Goal: Task Accomplishment & Management: Manage account settings

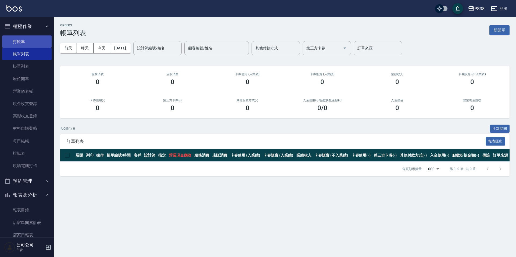
click at [31, 41] on link "打帳單" at bounding box center [26, 41] width 49 height 12
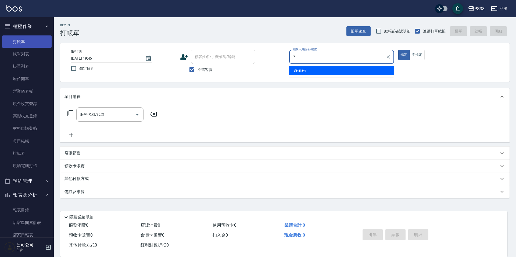
type input "Selina-7"
type button "true"
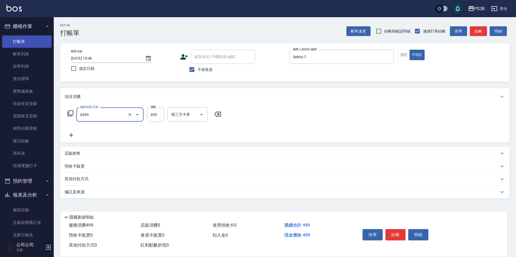
type input "spa499(0499)"
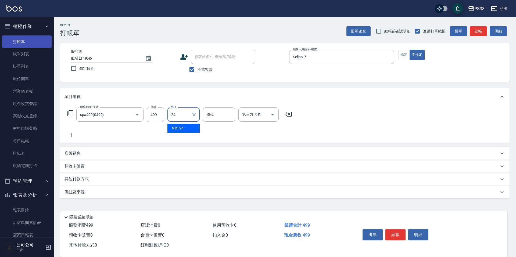
type input "Nini-24"
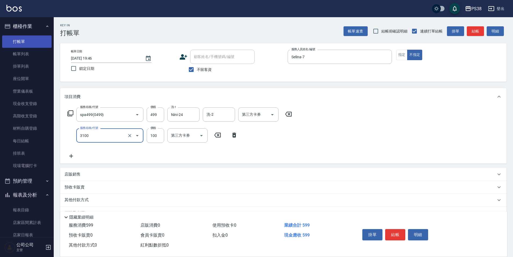
type input "頭皮水.順護(3100)"
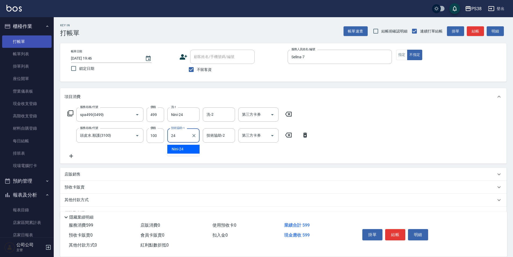
type input "Nini-24"
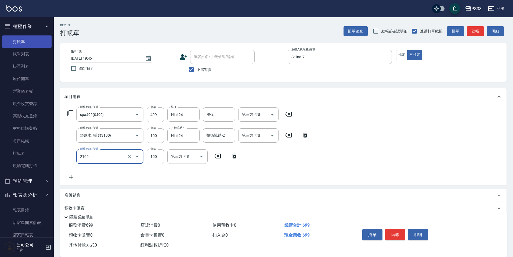
type input "剪髮與造型(任意金額)(2100)"
type input "50"
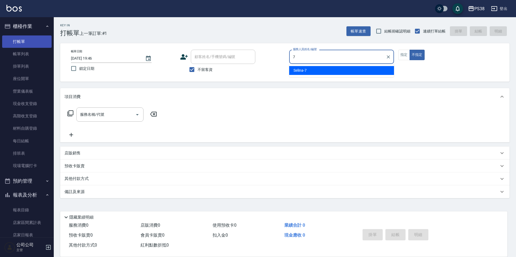
type input "Selina-7"
type button "false"
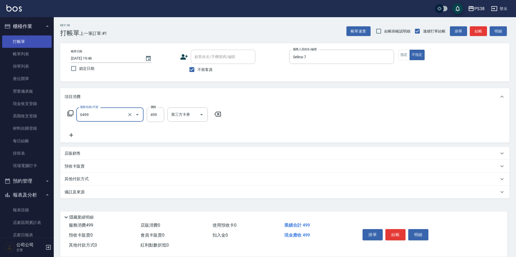
type input "spa499(0499)"
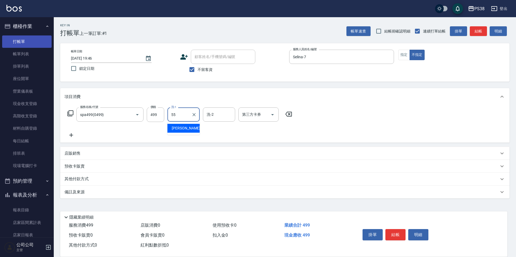
type input "[PERSON_NAME]-55"
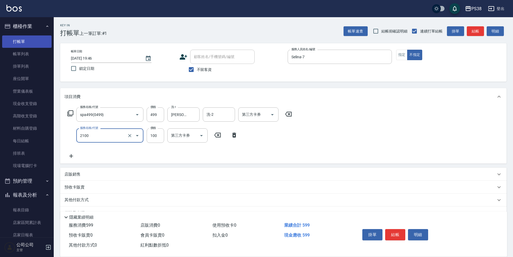
type input "剪髮與造型(任意金額)(2100)"
type input "150"
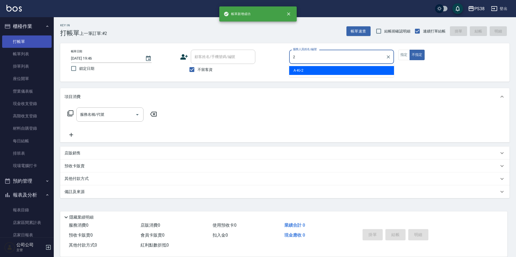
type input "A-Ki-2"
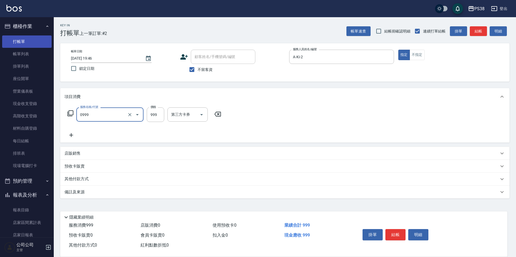
type input "spa999(0999)"
type input "1000"
type input "A-Ki-2"
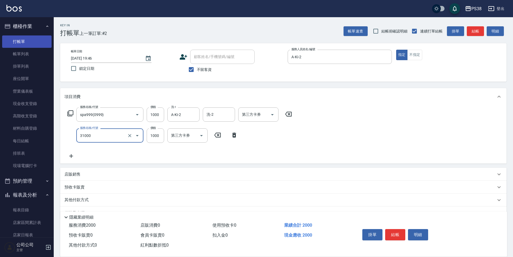
type input "酵素護髮(31000)"
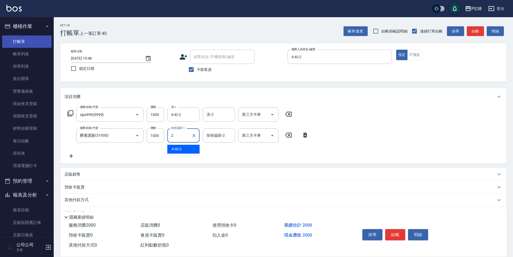
type input "A-Ki-2"
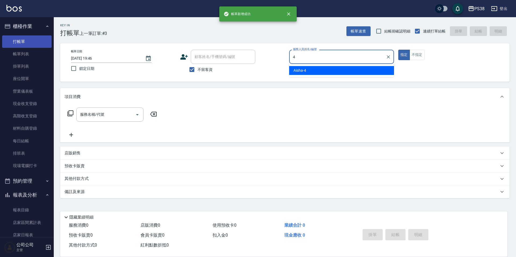
type input "Aisha-4"
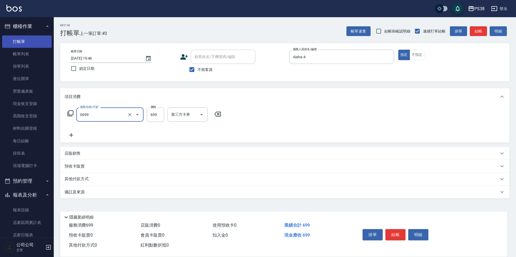
type input "spa699(0699)"
type input "[PERSON_NAME]-6"
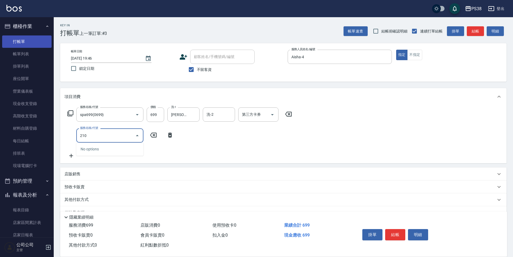
type input "2100"
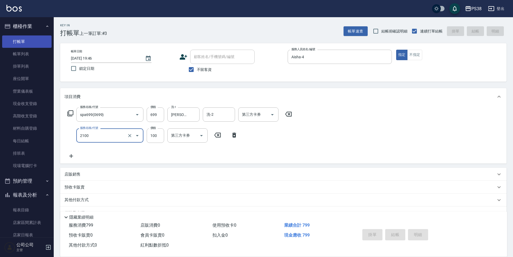
type input "[DATE] 19:47"
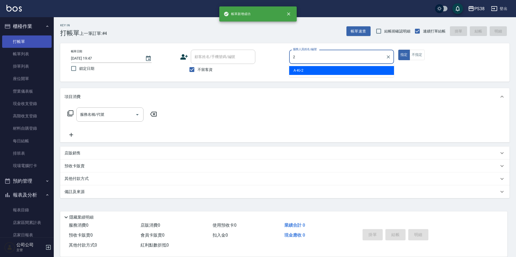
type input "A-Ki-2"
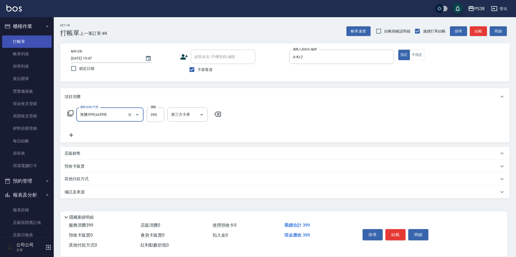
type input "海鹽399(ss399)"
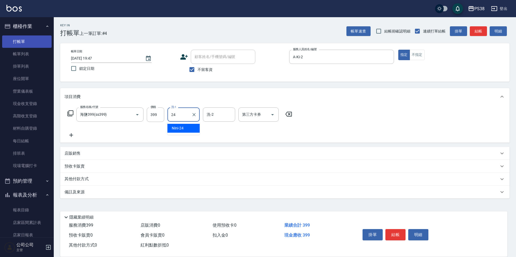
type input "Nini-24"
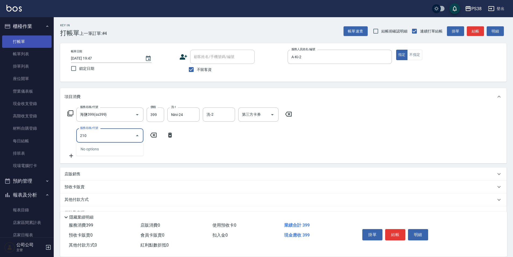
type input "2100"
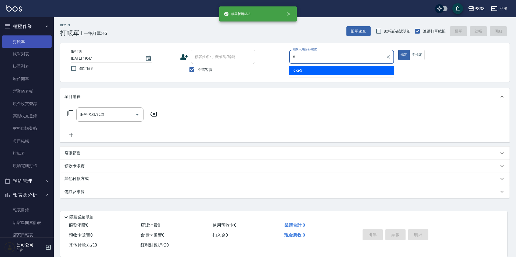
type input "cici-5"
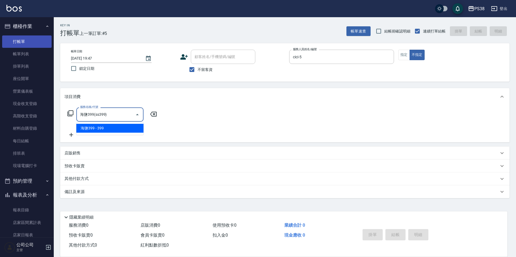
type input "海鹽399(ss399)"
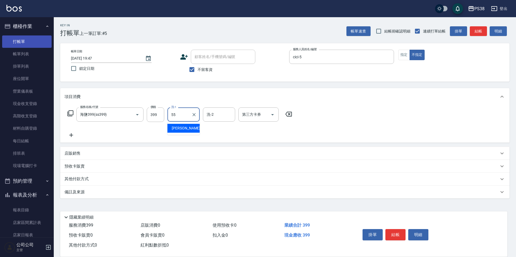
type input "[PERSON_NAME]-55"
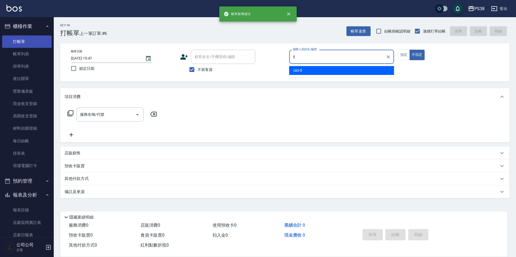
type input "cici-5"
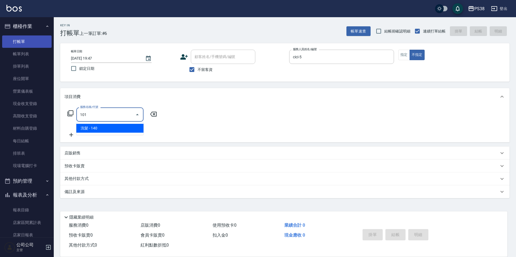
type input "洗髮(101)"
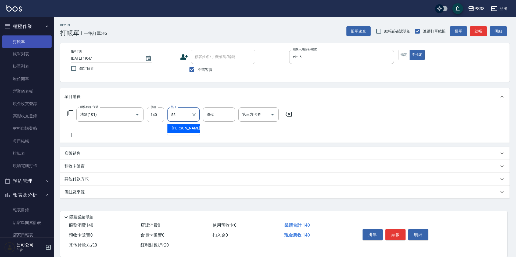
type input "[PERSON_NAME]-55"
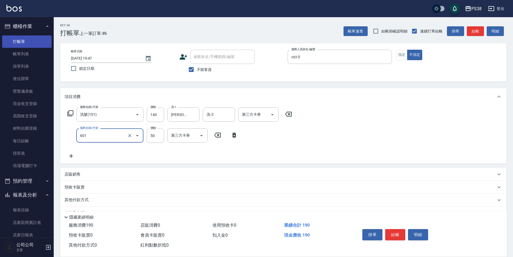
type input "精油50(601)"
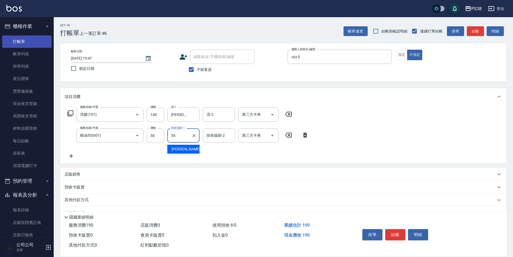
type input "[PERSON_NAME]-55"
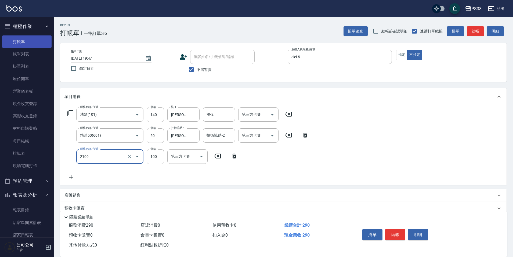
type input "剪髮與造型(任意金額)(2100)"
type input "160"
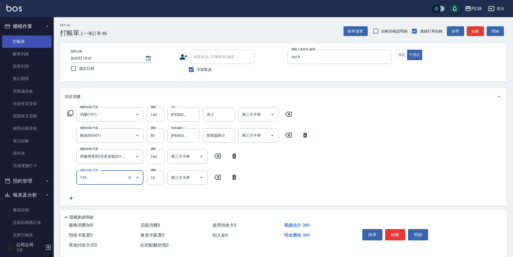
type input "潤絲(110)"
type input "20"
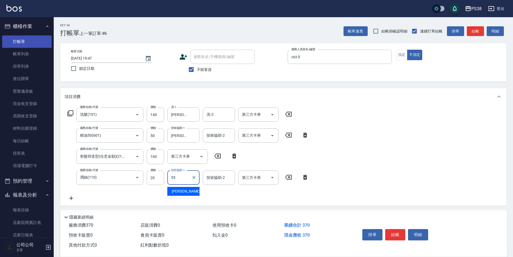
type input "[PERSON_NAME]-55"
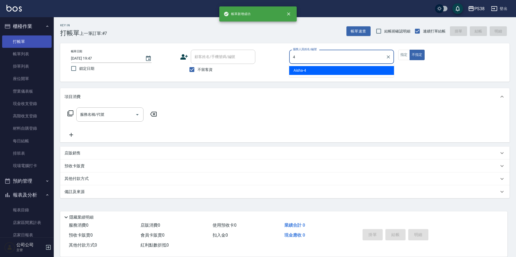
type input "Aisha-4"
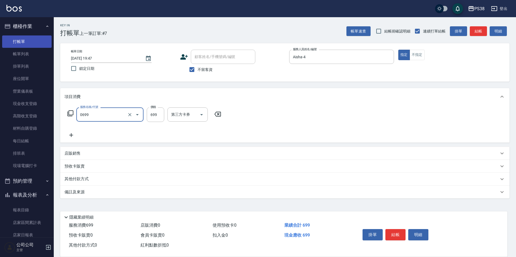
type input "spa699(0699)"
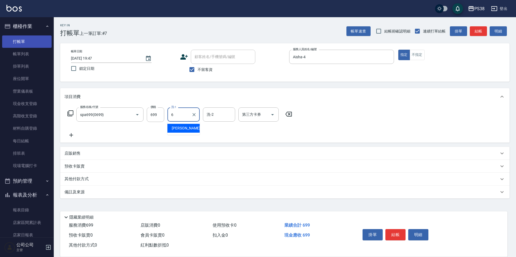
type input "[PERSON_NAME]-6"
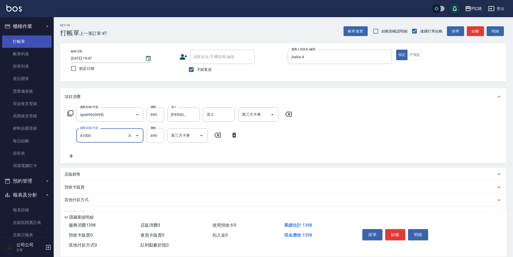
type input "燙髮699-2500(任意金額)(41000)"
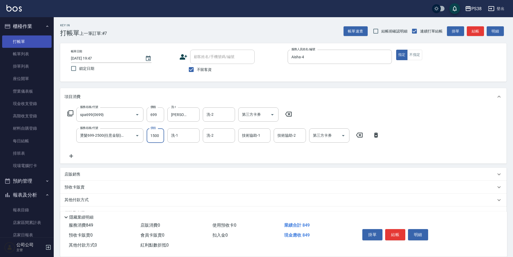
type input "1500"
type input "[PERSON_NAME]-6"
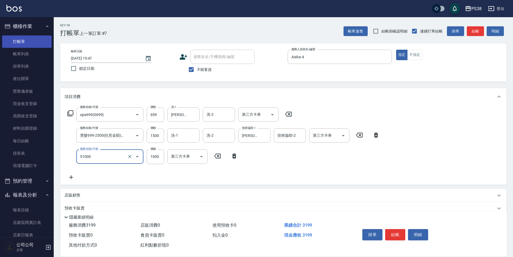
type input "染髮600以上(任意金額)(51000)"
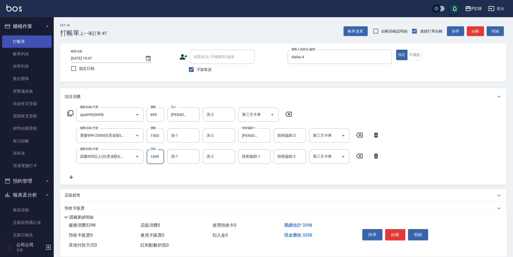
type input "1099"
type input "[PERSON_NAME]-6"
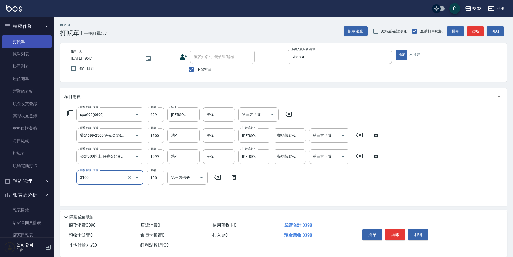
type input "頭皮水.順護(3100)"
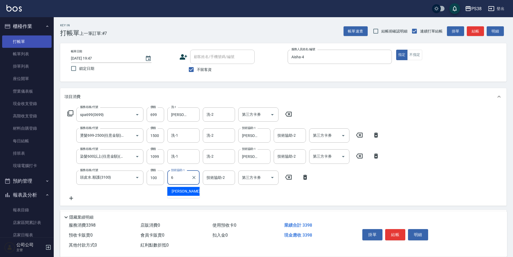
type input "[PERSON_NAME]-6"
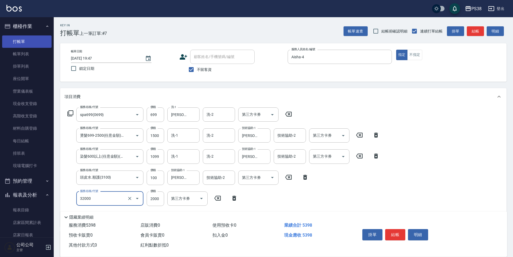
type input "極光([PERSON_NAME])護髮(32000)"
type input "1800"
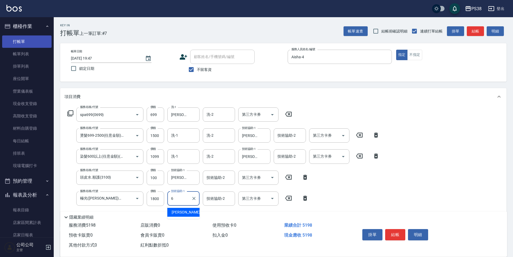
type input "[PERSON_NAME]-6"
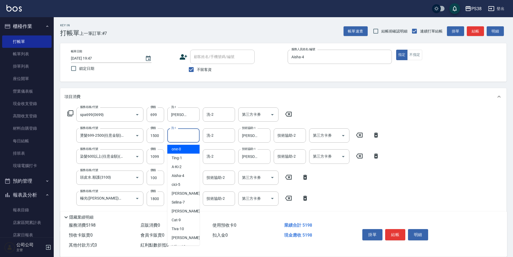
click at [187, 135] on input "洗-1" at bounding box center [183, 135] width 27 height 9
type input "[PERSON_NAME]-6"
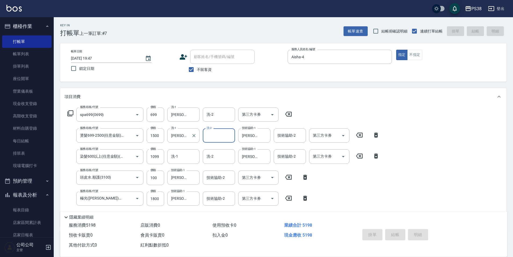
type input "[DATE] 19:48"
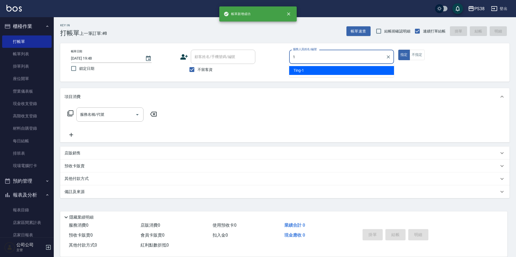
type input "Ting-1"
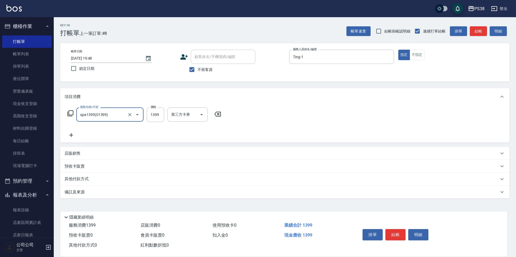
type input "spa1399(01399)"
type input "Mona-23"
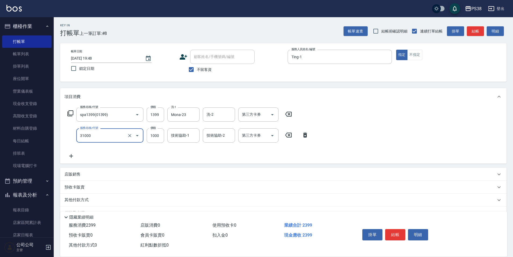
type input "酵素護髮(31000)"
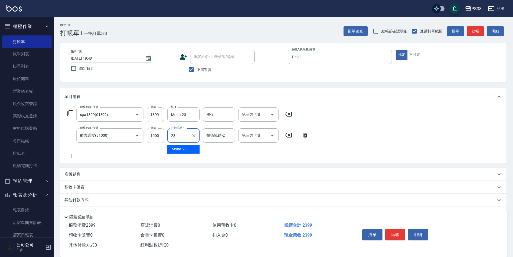
type input "Mona-23"
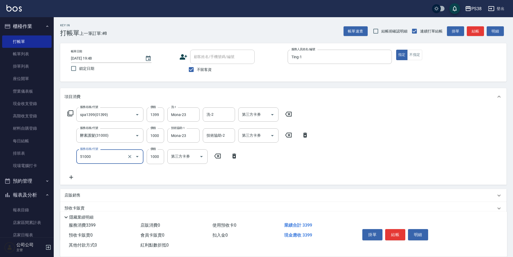
type input "染髮600以上(任意金額)(51000)"
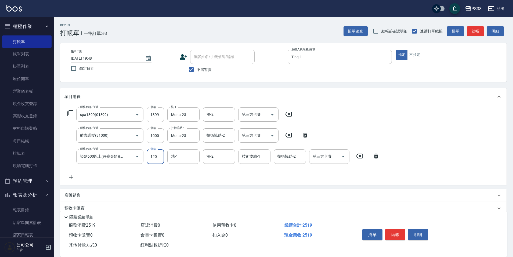
type input "1200"
type input "Mona-23"
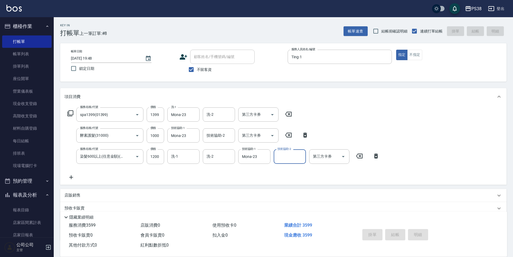
type input "[DATE] 19:49"
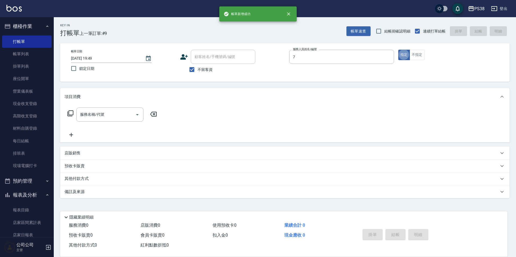
type input "Selina-7"
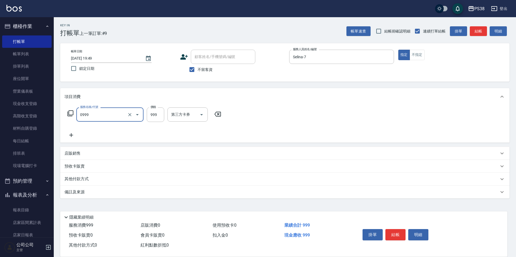
type input "spa999(0999)"
type input "1000"
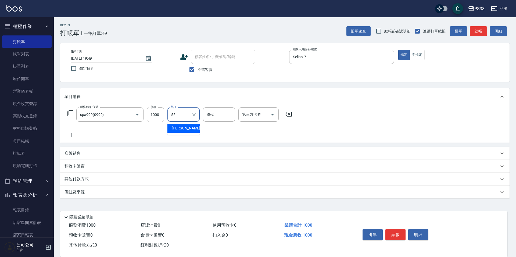
type input "[PERSON_NAME]-55"
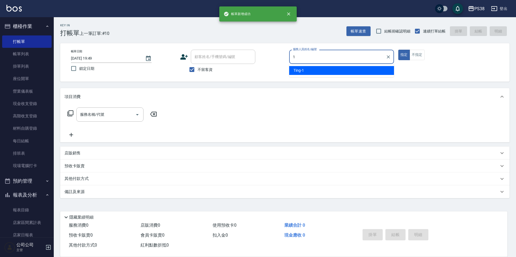
type input "Ting-1"
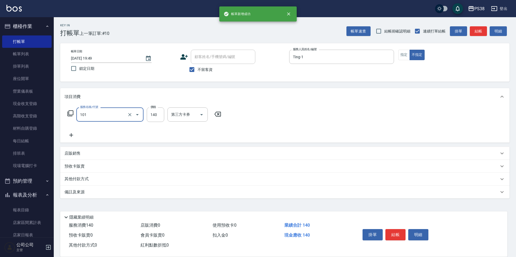
type input "洗髮(101)"
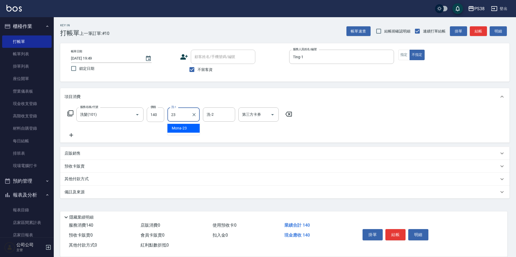
type input "Mona-23"
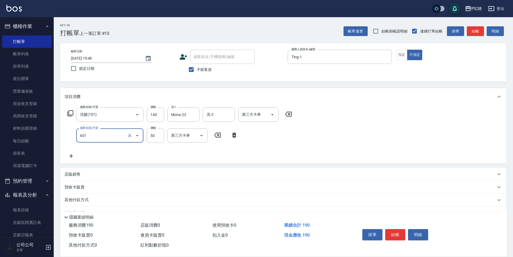
type input "精油50(601)"
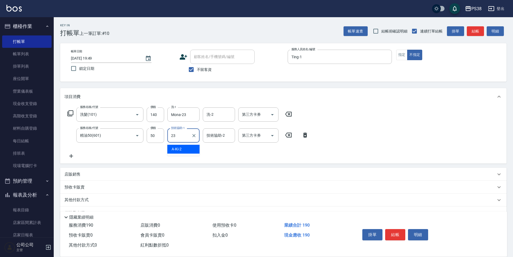
type input "Mona-23"
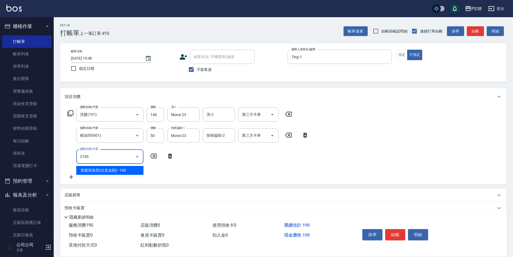
type input "剪髮與造型(任意金額)(2100)"
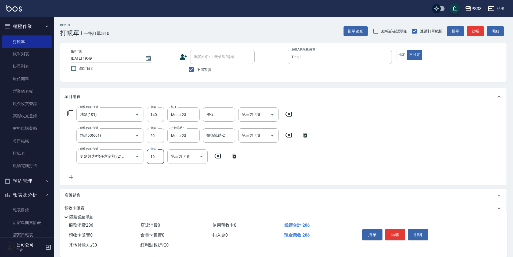
type input "160"
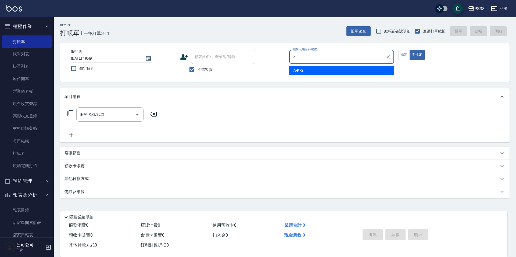
type input "A-Ki-2"
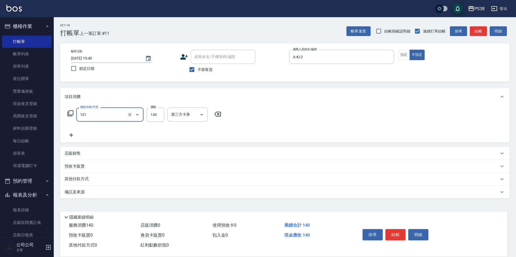
type input "洗髮(101)"
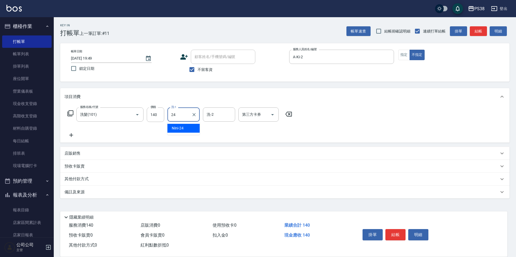
type input "Nini-24"
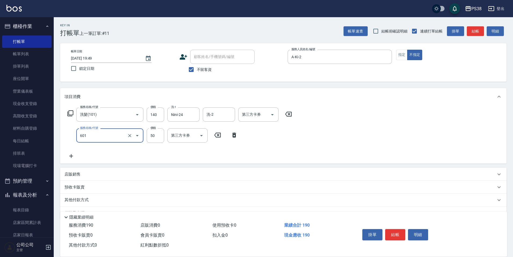
type input "精油50(601)"
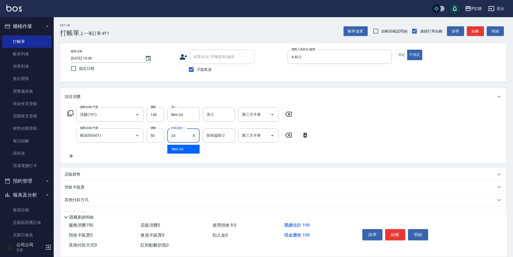
type input "Nini-24"
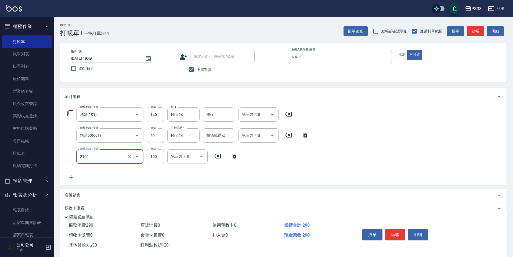
type input "剪髮與造型(任意金額)(2100)"
type input "160"
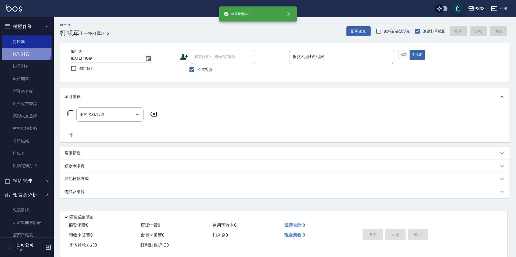
click at [21, 49] on link "帳單列表" at bounding box center [26, 54] width 49 height 12
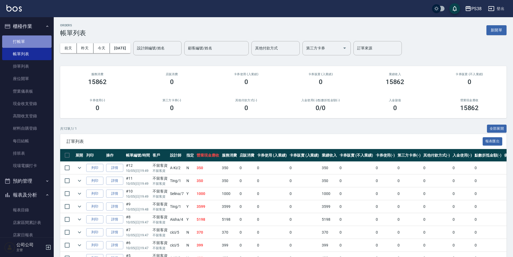
click at [42, 42] on link "打帳單" at bounding box center [26, 41] width 49 height 12
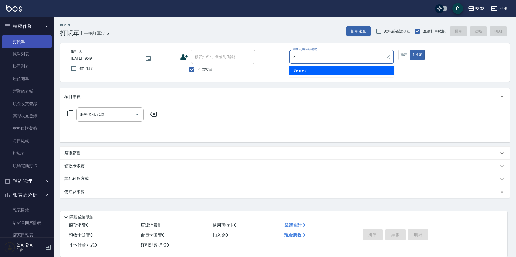
type input "Selina-7"
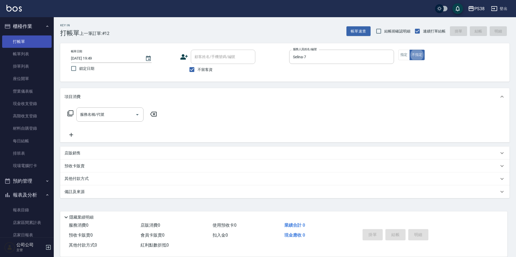
type button "false"
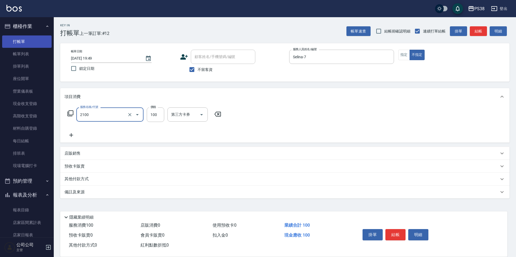
type input "剪髮與造型(任意金額)(2100)"
type input "250"
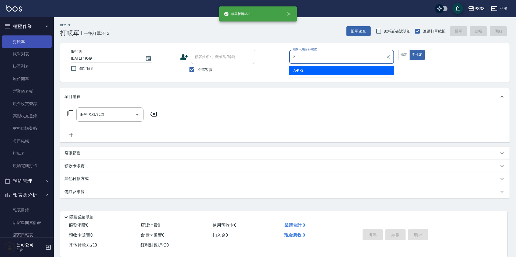
type input "A-Ki-2"
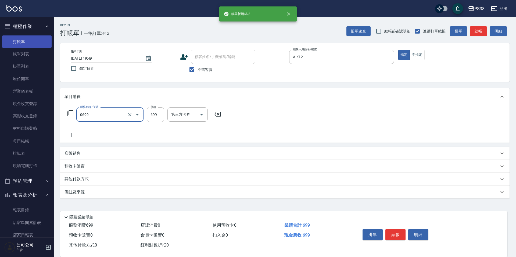
type input "spa699(0699)"
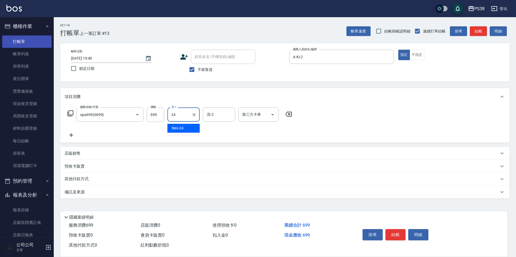
type input "Nini-24"
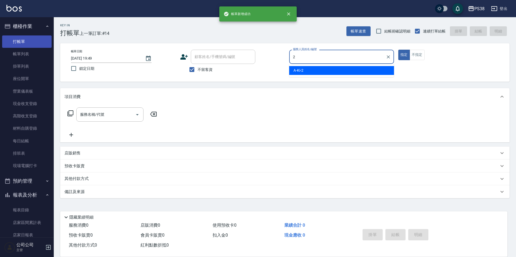
type input "A-Ki-2"
type button "true"
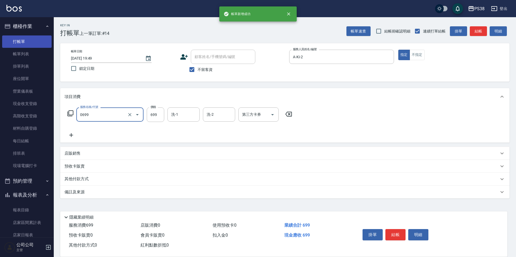
type input "spa699(0699)"
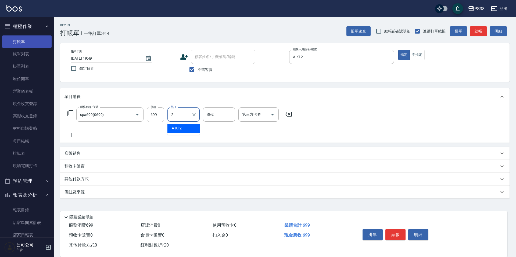
type input "A-Ki-2"
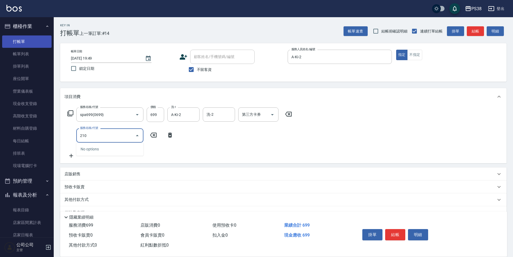
type input "2100"
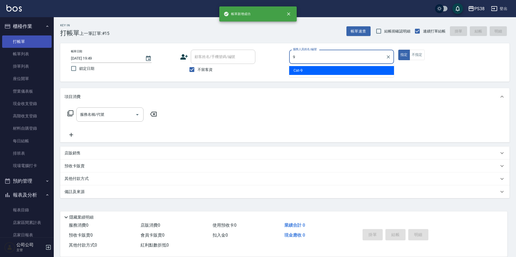
type input "Cat-9"
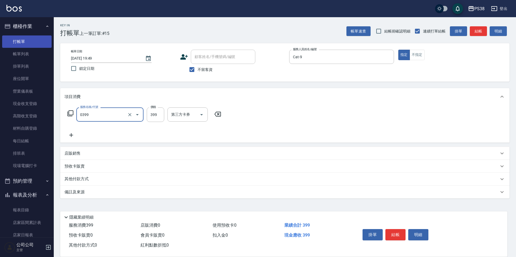
type input "spa399(0399)"
type input "400"
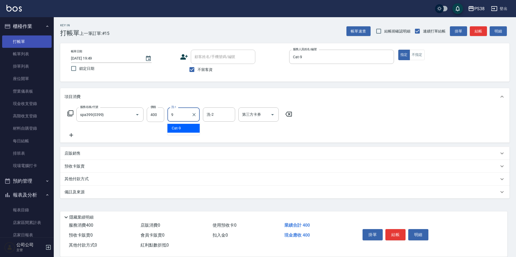
type input "Cat-9"
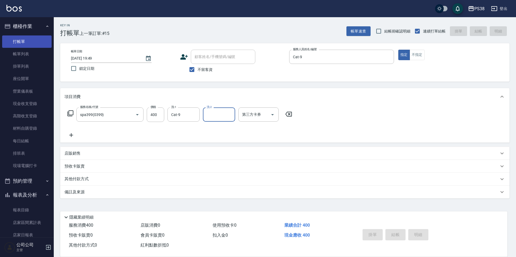
type input "[DATE] 19:50"
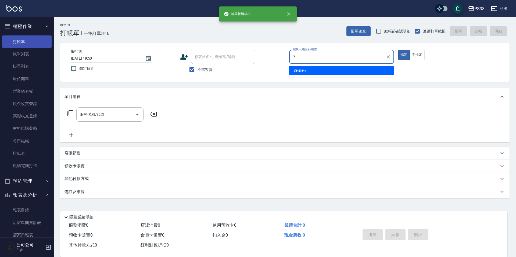
type input "Selina-7"
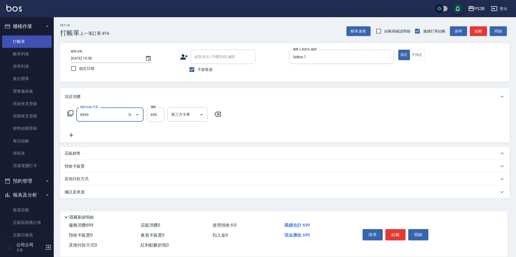
type input "spa699(0699)"
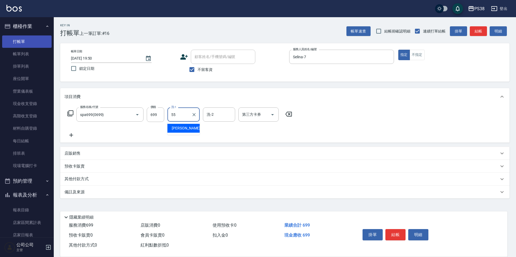
type input "[PERSON_NAME]-55"
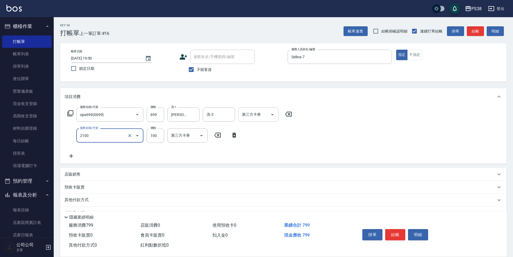
click at [272, 116] on icon "Open" at bounding box center [272, 115] width 6 height 6
type input "剪髮與造型(任意金額)(2100)"
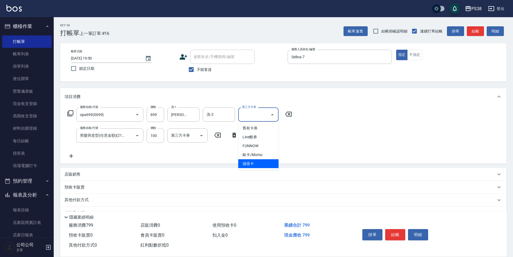
click at [247, 164] on span "儲值卡" at bounding box center [258, 163] width 40 height 9
type input "儲值卡"
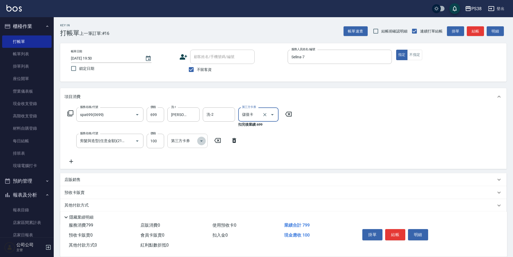
click at [205, 143] on icon "Open" at bounding box center [201, 141] width 6 height 6
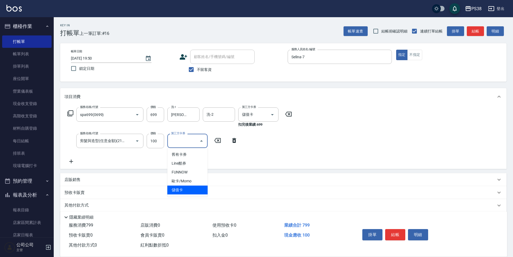
click at [191, 188] on span "儲值卡" at bounding box center [187, 190] width 40 height 9
type input "儲值卡"
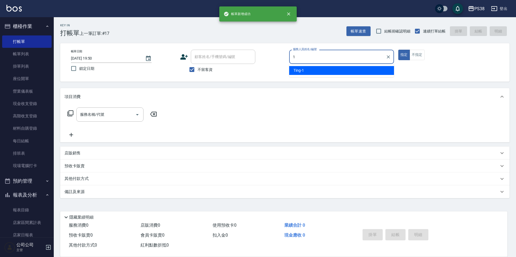
type input "Ting-1"
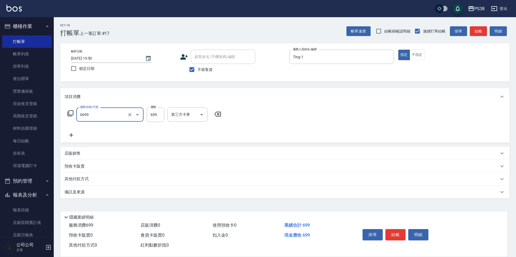
type input "spa699(0699)"
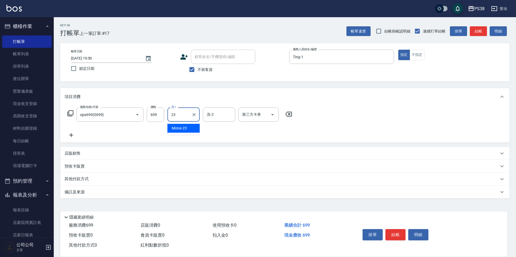
type input "Mona-23"
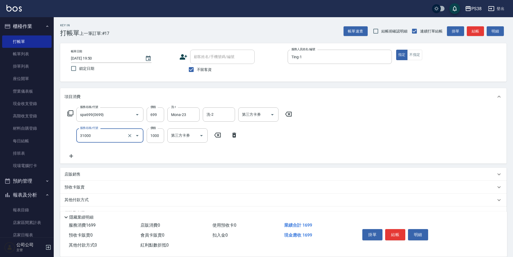
type input "酵素護髮(31000)"
type input "1000"
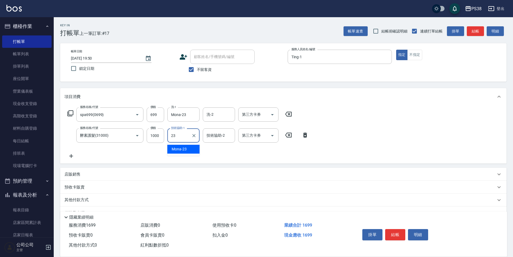
type input "Mona-23"
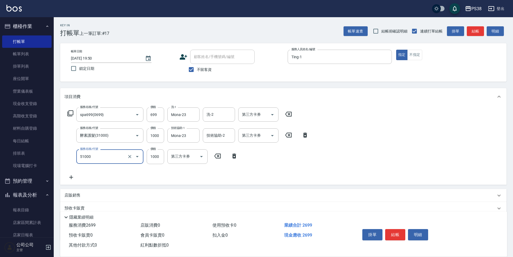
type input "染髮600以上(任意金額)(51000)"
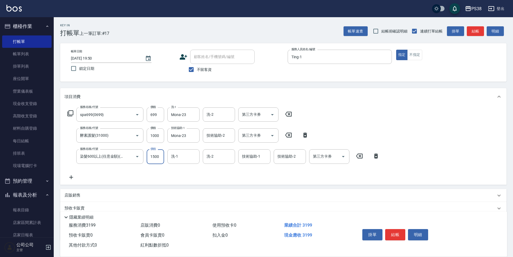
type input "1500"
type input "Mona-23"
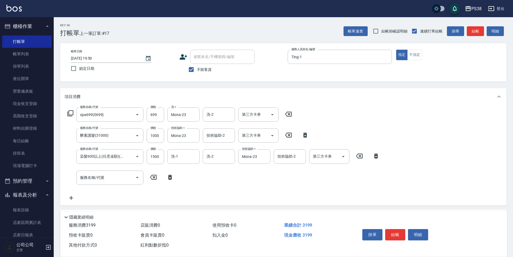
click at [107, 169] on div "服務名稱/代號 spa699(0699) 服務名稱/代號 價格 699 價格 洗-1 Mona-23 洗-1 洗-2 洗-2 第三方卡券 第三方卡券 服務名稱…" at bounding box center [223, 154] width 318 height 94
click at [99, 183] on div "服務名稱/代號" at bounding box center [109, 178] width 67 height 14
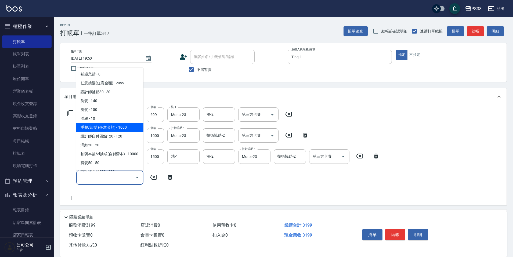
click at [117, 127] on span "重整/卸髮 (任意金額) - 1000" at bounding box center [109, 127] width 67 height 9
type input "重整/卸髮 (任意金額)(111)"
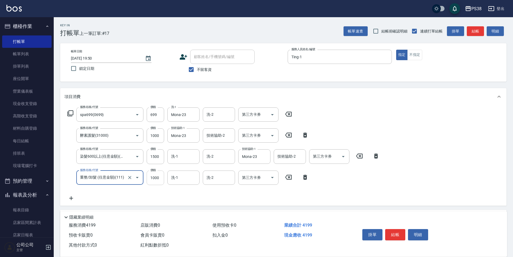
click at [160, 181] on input "1000" at bounding box center [155, 178] width 17 height 15
type input "1500"
type input "Mona-23"
click at [248, 195] on div "服務名稱/代號 spa699(0699) 服務名稱/代號 價格 699 價格 洗-1 Mona-23 洗-1 洗-2 洗-2 第三方卡券 第三方卡券 服務名稱…" at bounding box center [223, 154] width 318 height 94
click at [272, 178] on icon "Open" at bounding box center [272, 177] width 3 height 1
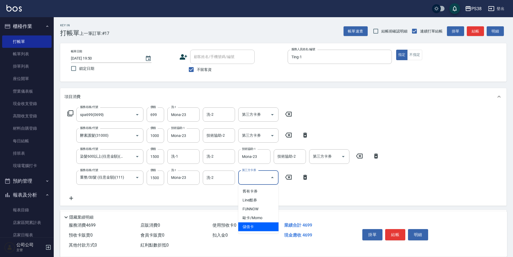
click at [263, 225] on span "儲值卡" at bounding box center [258, 227] width 40 height 9
type input "儲值卡"
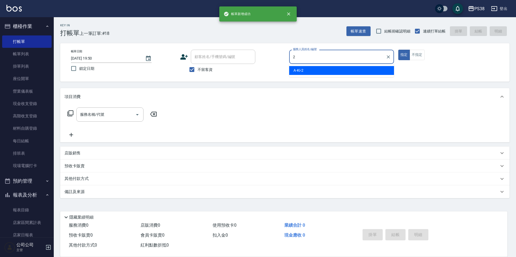
type input "A-Ki-2"
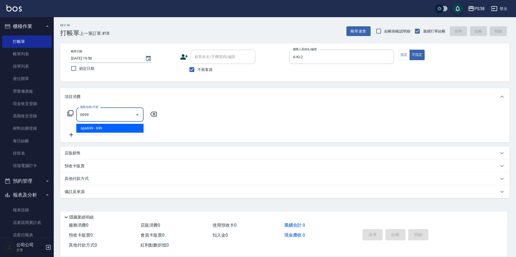
type input "spa699(0699)"
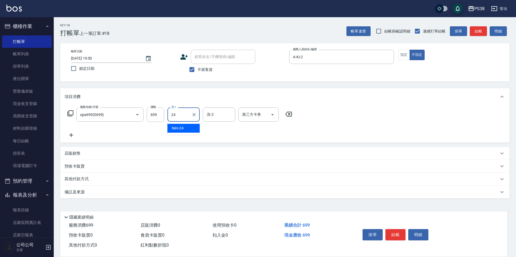
type input "Nini-24"
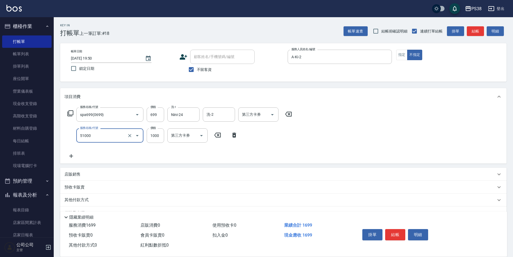
type input "染髮600以上(任意金額)(51000)"
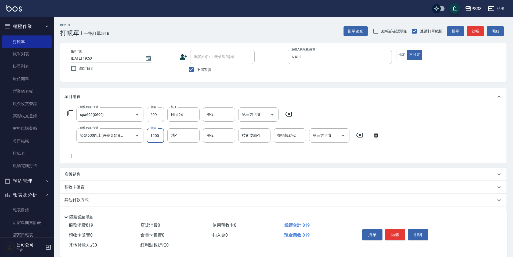
type input "1200"
type input "Nini-24"
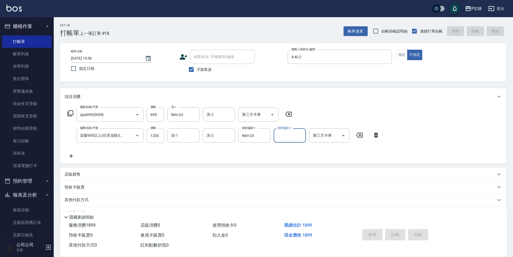
type input "[DATE] 19:51"
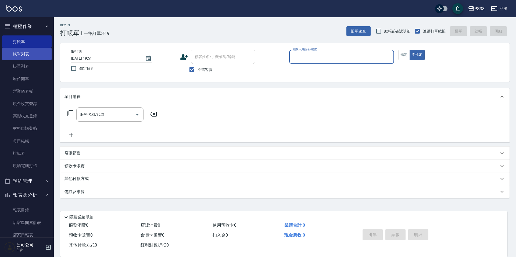
click at [40, 52] on link "帳單列表" at bounding box center [26, 54] width 49 height 12
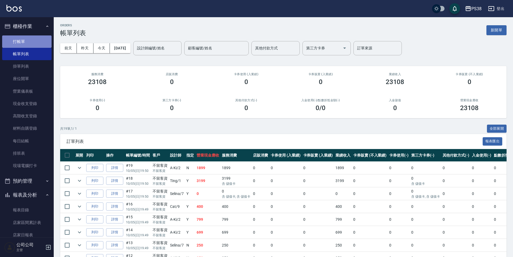
click at [35, 39] on link "打帳單" at bounding box center [26, 41] width 49 height 12
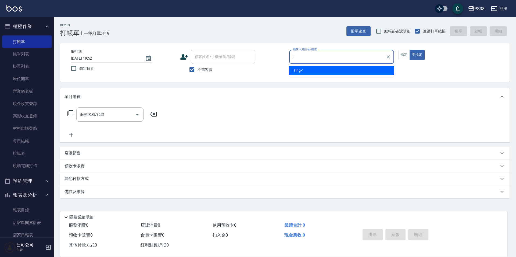
type input "Ting-1"
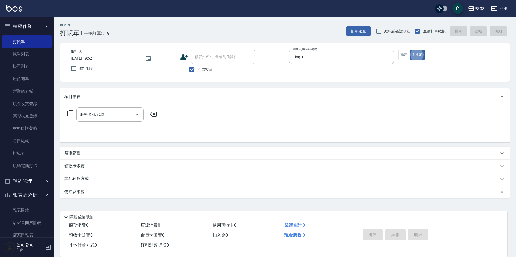
type button "false"
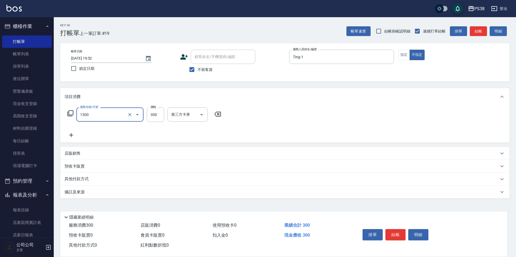
type input "精油洗潤300(1300)"
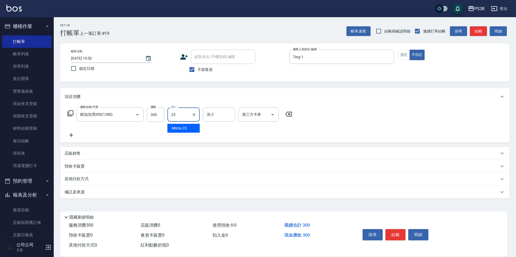
type input "Mona-23"
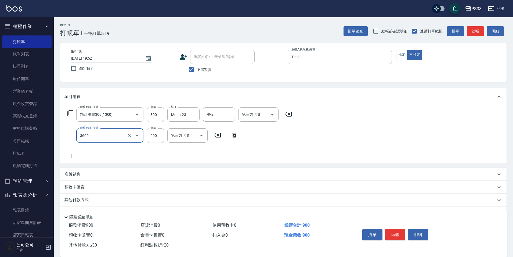
type input "天天水水護髮(3600)"
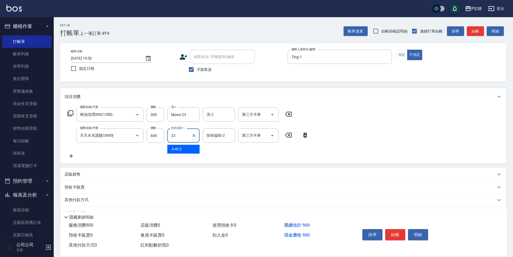
type input "Mona-23"
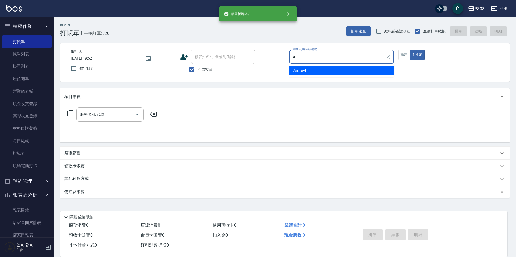
type input "Aisha-4"
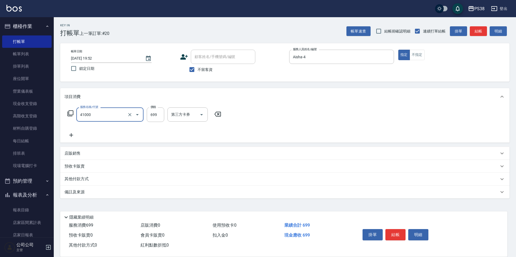
type input "燙髮699-2500(任意金額)(41000)"
type input "2000"
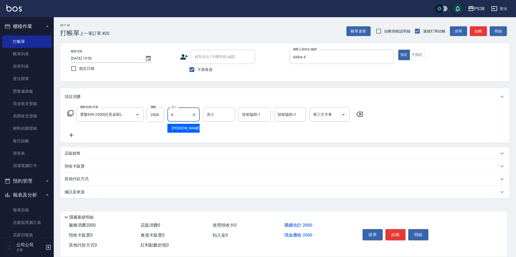
type input "[PERSON_NAME]-6"
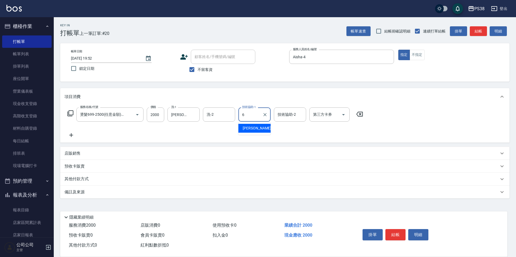
type input "[PERSON_NAME]-6"
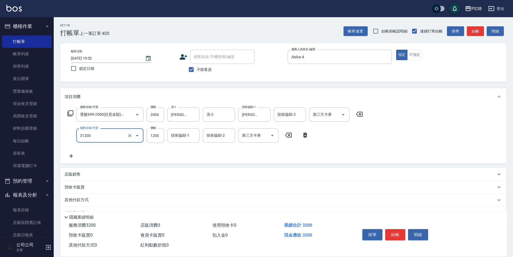
type input "醫護=1200(31200)"
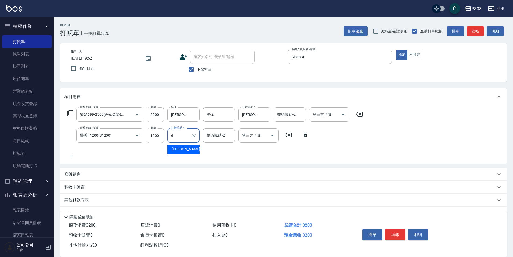
type input "[PERSON_NAME]-6"
click at [78, 173] on p "店販銷售" at bounding box center [72, 175] width 16 height 6
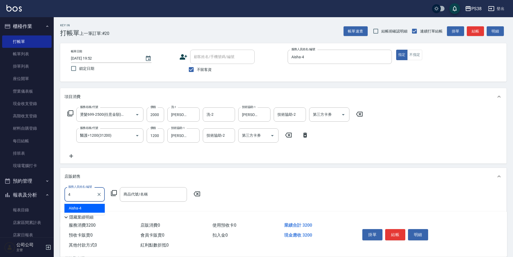
type input "Aisha-4"
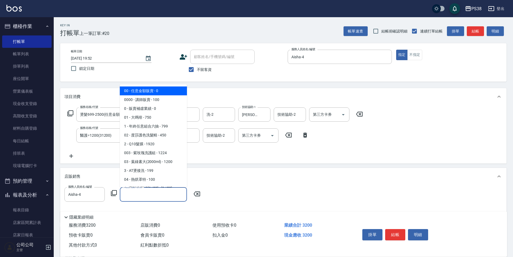
click at [149, 193] on input "商品代號/名稱" at bounding box center [153, 194] width 62 height 9
click at [144, 93] on span "00 - 任意金額販賣 - 0" at bounding box center [153, 91] width 67 height 9
type input "任意金額販賣"
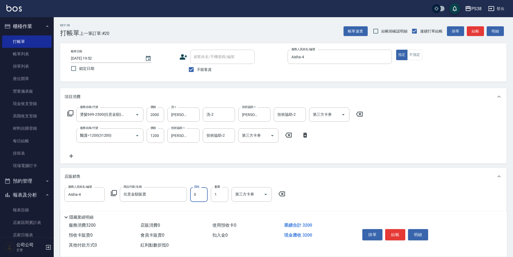
click at [198, 198] on input "0" at bounding box center [198, 194] width 17 height 15
click at [266, 193] on icon "Open" at bounding box center [266, 194] width 6 height 6
type input "1480"
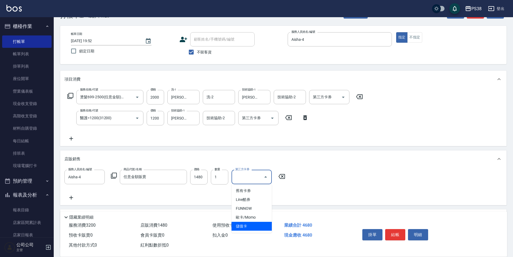
scroll to position [27, 0]
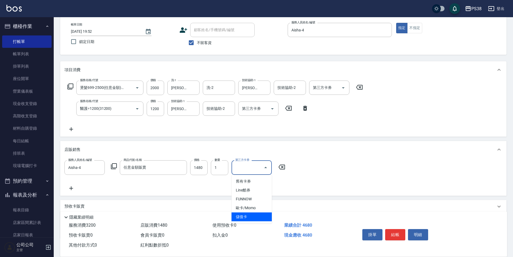
click at [258, 217] on span "儲值卡" at bounding box center [252, 217] width 40 height 9
type input "儲值卡"
click at [285, 188] on div "服務人員姓名/編號 Aisha-4 服務人員姓名/編號 商品代號/名稱 任意金額販賣 商品代號/名稱 價格 1480 價格 數量 1 數量 第三方卡券 儲值卡…" at bounding box center [283, 175] width 438 height 31
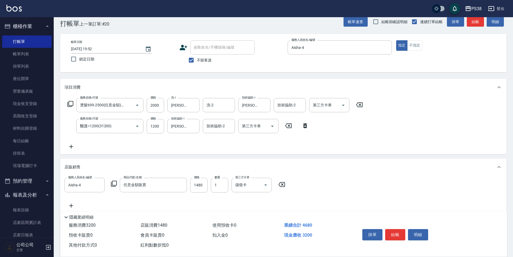
scroll to position [0, 0]
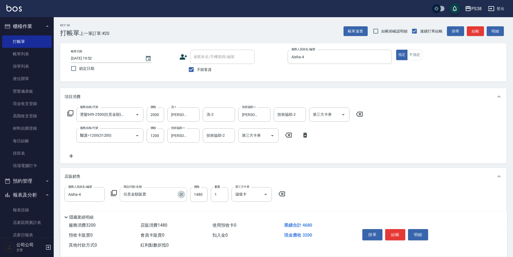
drag, startPoint x: 180, startPoint y: 195, endPoint x: 166, endPoint y: 198, distance: 14.0
click at [180, 195] on icon "Clear" at bounding box center [181, 194] width 5 height 5
click at [162, 198] on input "商品代號/名稱" at bounding box center [153, 194] width 62 height 9
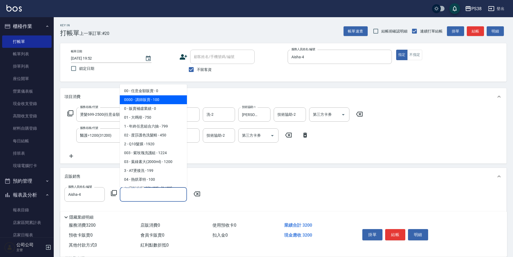
click at [162, 100] on span "0000 - 講師販賣 - 100" at bounding box center [153, 99] width 67 height 9
type input "講師販賣"
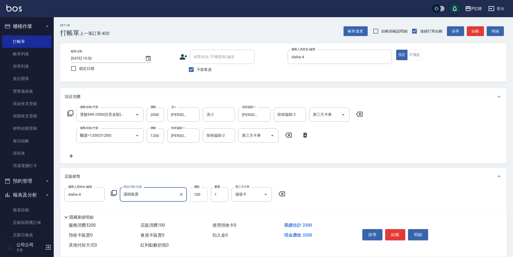
click at [201, 199] on input "100" at bounding box center [198, 194] width 17 height 15
type input "1480"
click at [338, 189] on div "服務人員姓名/編號 Aisha-4 服務人員姓名/編號 商品代號/名稱 講師販賣 商品代號/名稱 價格 1480 價格 數量 1 數量 第三方卡券 儲值卡 第…" at bounding box center [283, 202] width 438 height 31
click at [345, 114] on icon "Open" at bounding box center [343, 115] width 6 height 6
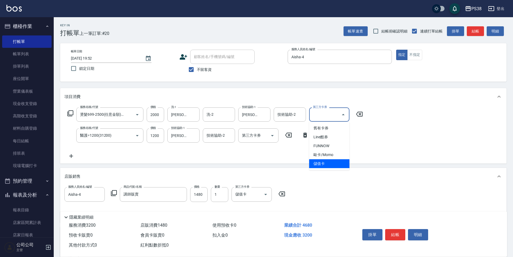
click at [335, 160] on span "儲值卡" at bounding box center [329, 163] width 40 height 9
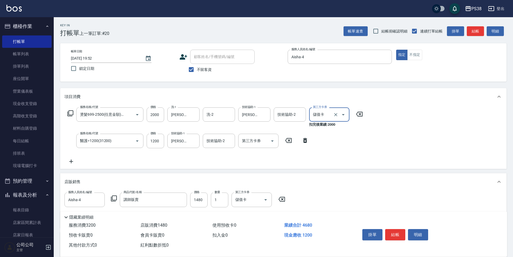
type input "儲值卡"
click at [277, 142] on div "第三方卡券" at bounding box center [258, 141] width 40 height 14
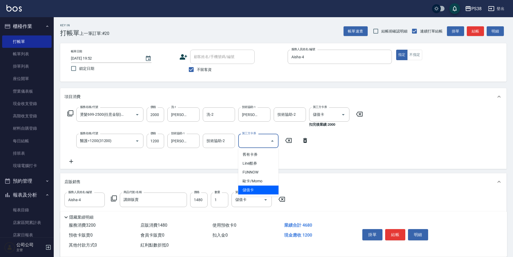
click at [261, 190] on span "儲值卡" at bounding box center [258, 190] width 40 height 9
type input "儲值卡"
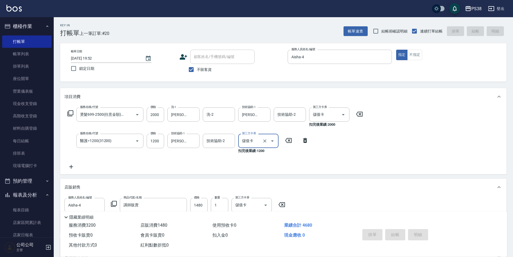
type input "[DATE] 19:53"
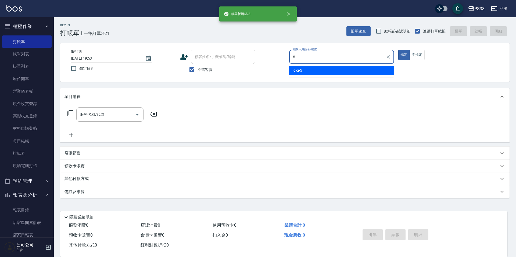
type input "cici-5"
type button "true"
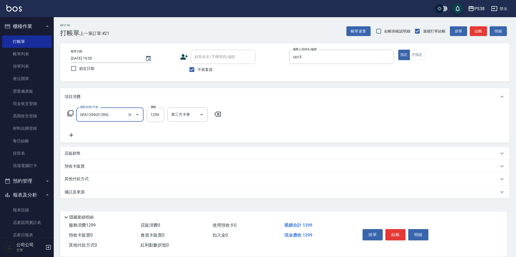
type input "SPA1299(01299)"
type input "1499"
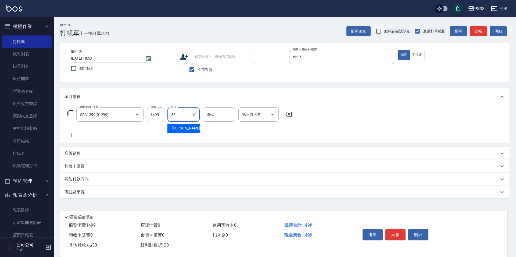
type input "[PERSON_NAME]-55"
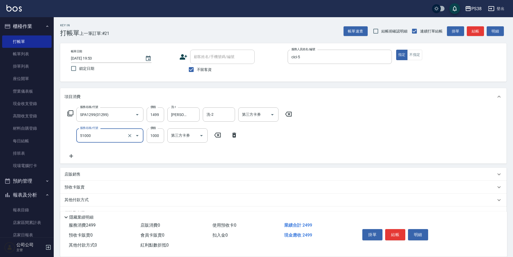
type input "染髮600以上(任意金額)(51000)"
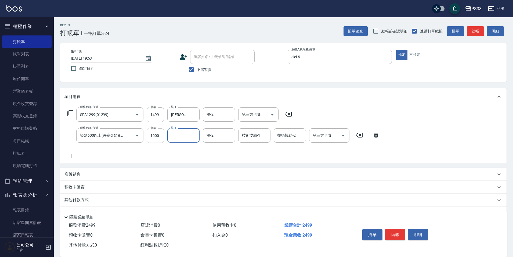
click at [160, 135] on input "1000" at bounding box center [155, 135] width 17 height 15
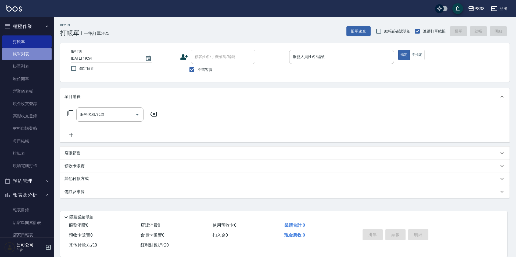
click at [34, 53] on link "帳單列表" at bounding box center [26, 54] width 49 height 12
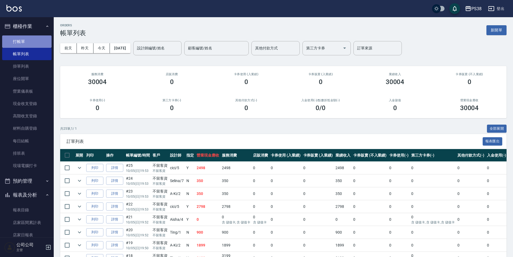
click at [32, 40] on link "打帳單" at bounding box center [26, 41] width 49 height 12
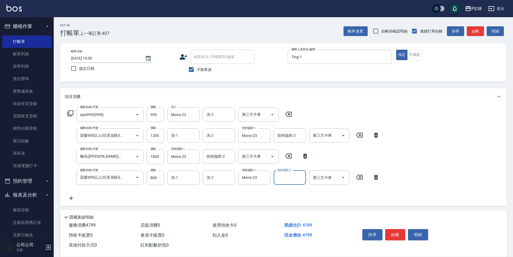
click at [234, 200] on div "服務名稱/代號 spa999(0999) 服務名稱/代號 價格 999 價格 洗-1 Mona-23 洗-1 洗-2 洗-2 第三方卡券 第三方卡券 服務名稱…" at bounding box center [223, 154] width 318 height 94
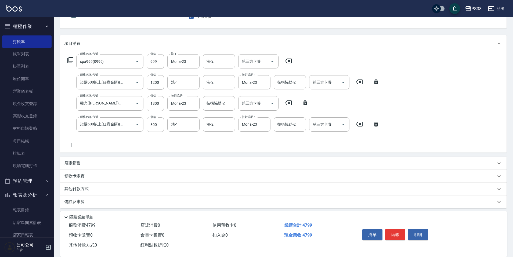
scroll to position [54, 0]
click at [88, 188] on p "其他付款方式" at bounding box center [77, 189] width 27 height 6
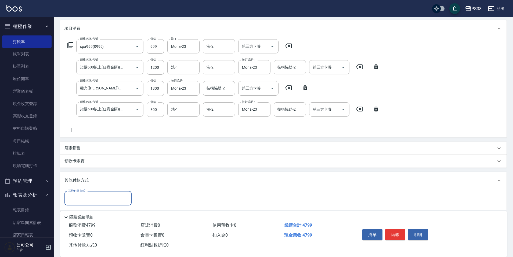
scroll to position [81, 0]
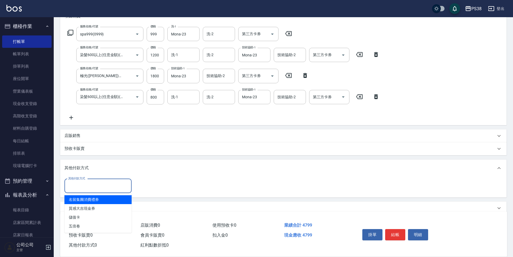
click at [90, 188] on input "其他付款方式" at bounding box center [98, 185] width 62 height 9
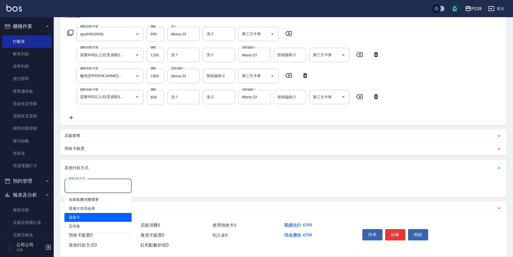
click at [85, 216] on span "儲值卡" at bounding box center [97, 217] width 67 height 9
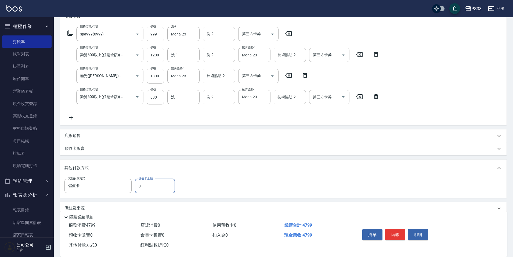
drag, startPoint x: 143, startPoint y: 185, endPoint x: 137, endPoint y: 188, distance: 6.6
click at [137, 188] on input "0" at bounding box center [155, 186] width 40 height 15
click at [232, 191] on div "其他付款方式 儲值卡 其他付款方式 儲值卡金額 203 儲值卡金額" at bounding box center [283, 186] width 438 height 15
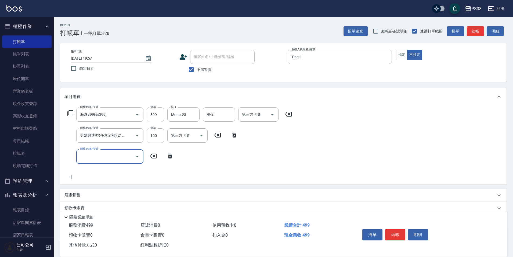
scroll to position [0, 0]
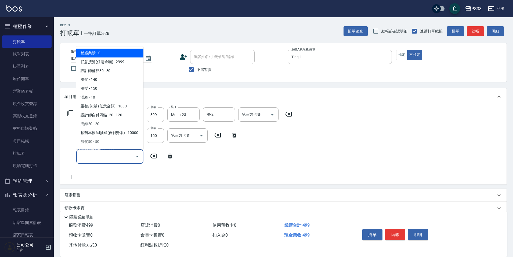
click at [101, 159] on input "服務名稱/代號" at bounding box center [106, 156] width 54 height 9
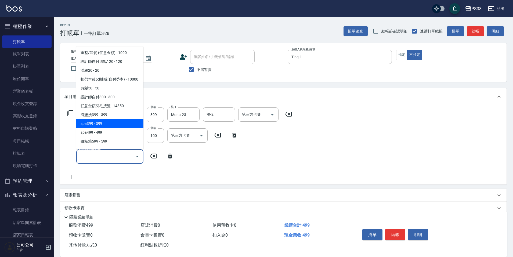
scroll to position [54, 0]
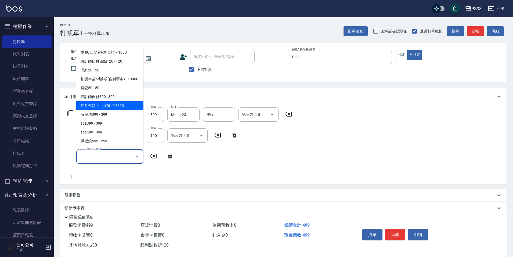
click at [130, 110] on span "任意金額羽毛接髮 - 14850" at bounding box center [109, 105] width 67 height 9
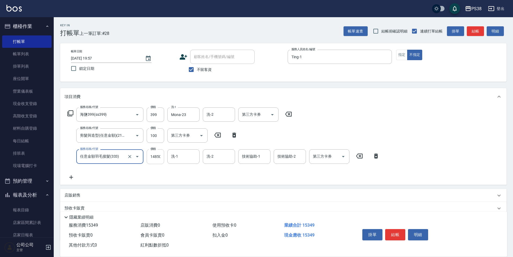
click at [159, 157] on input "14850" at bounding box center [155, 156] width 17 height 15
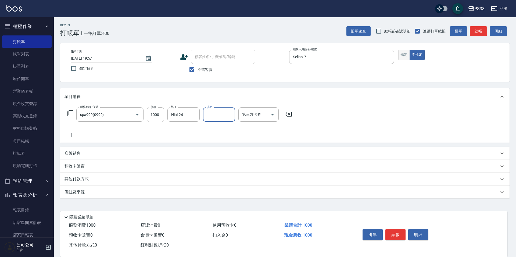
click at [407, 55] on button "指定" at bounding box center [404, 55] width 12 height 10
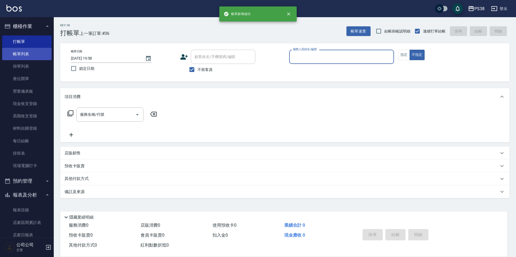
click at [32, 51] on link "帳單列表" at bounding box center [26, 54] width 49 height 12
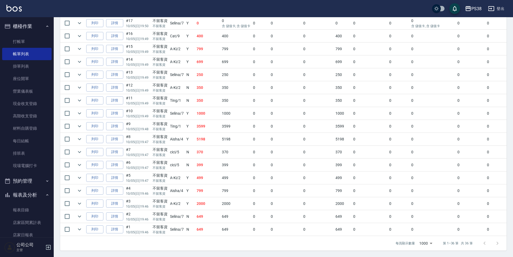
scroll to position [188, 0]
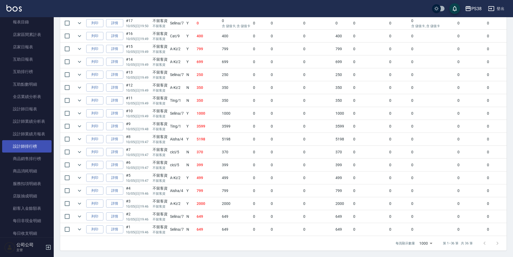
click at [31, 147] on link "設計師排行榜" at bounding box center [26, 146] width 49 height 12
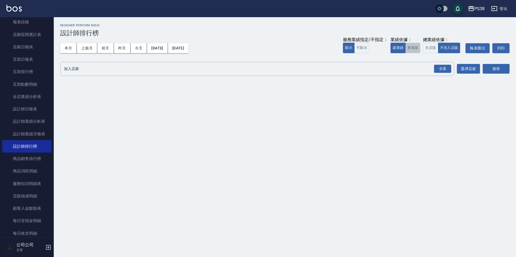
click at [419, 50] on button "實業績" at bounding box center [412, 48] width 15 height 10
click at [438, 70] on div "全選" at bounding box center [442, 69] width 17 height 8
click at [482, 66] on div "加入店家 PS38 全選 加入店家 選擇店家 搜尋" at bounding box center [284, 69] width 449 height 15
click at [487, 67] on button "搜尋" at bounding box center [496, 69] width 27 height 10
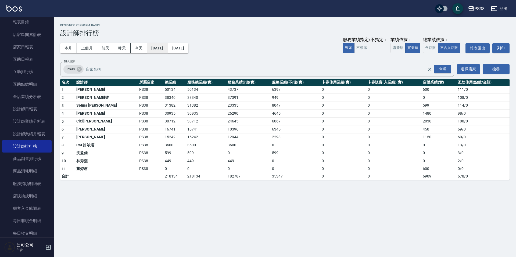
click at [147, 46] on button "[DATE]" at bounding box center [157, 48] width 21 height 10
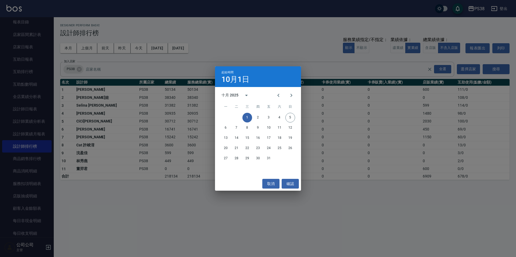
click at [139, 49] on div "起始時間 10月1日 十月 2025 一 二 三 四 五 六 日 1 2 3 4 5 6 7 8 9 10 11 12 13 14 15 16 17 18 1…" at bounding box center [258, 128] width 516 height 257
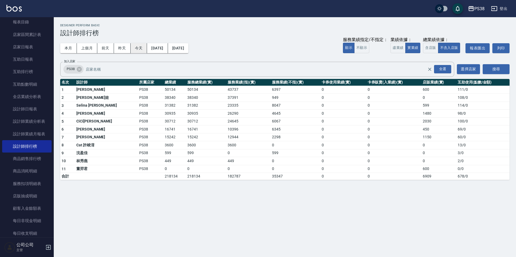
click at [138, 46] on button "今天" at bounding box center [139, 48] width 17 height 10
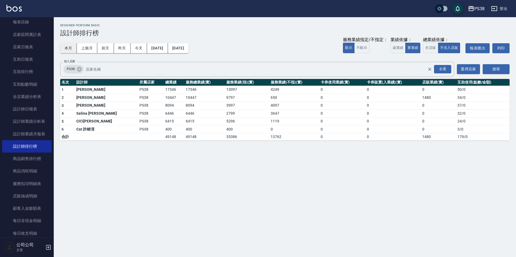
click at [66, 51] on button "本月" at bounding box center [68, 48] width 17 height 10
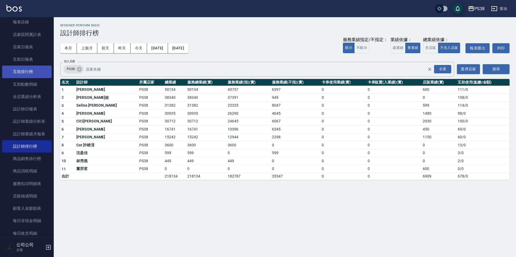
click at [31, 71] on link "互助排行榜" at bounding box center [26, 72] width 49 height 12
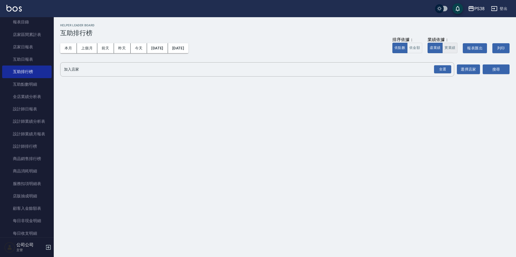
drag, startPoint x: 461, startPoint y: 40, endPoint x: 453, endPoint y: 46, distance: 9.5
click at [461, 41] on div "排序依據： 依點數 依金額 業績依據： 虛業績 實業績 報表匯出 列印" at bounding box center [450, 48] width 117 height 23
click at [451, 46] on button "實業績" at bounding box center [449, 48] width 15 height 10
click at [441, 71] on div "全選" at bounding box center [442, 69] width 17 height 8
click at [486, 70] on button "搜尋" at bounding box center [496, 70] width 27 height 10
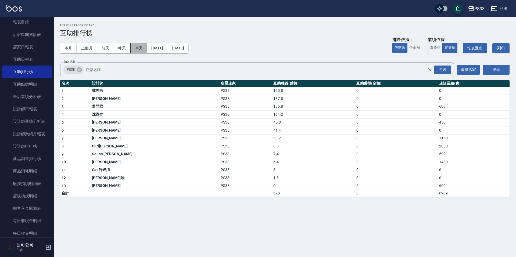
click at [137, 47] on button "今天" at bounding box center [139, 48] width 17 height 10
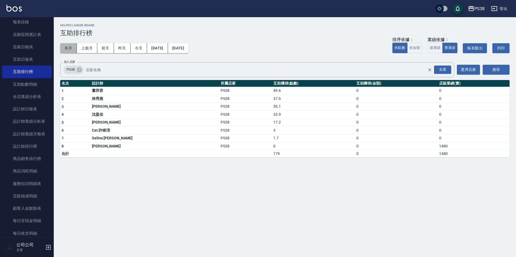
click at [71, 48] on button "本月" at bounding box center [68, 48] width 17 height 10
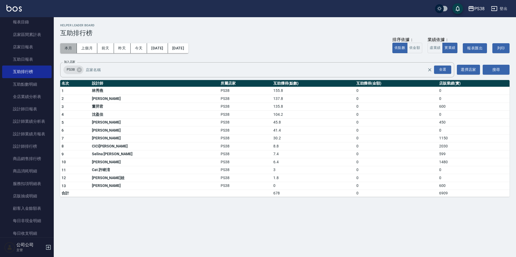
click at [71, 48] on button "本月" at bounding box center [68, 48] width 17 height 10
click at [134, 48] on button "今天" at bounding box center [139, 48] width 17 height 10
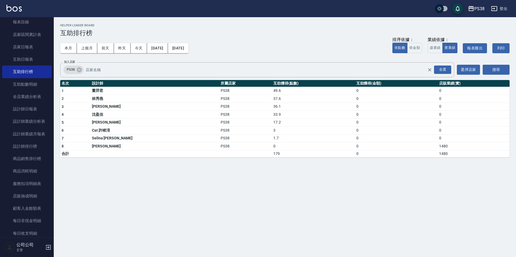
click at [60, 49] on div "PS38 [DATE] - [DATE] 互助排行榜 列印時間： [DATE][PHONE_NUMBER]:59 Helper Leader Board 互助…" at bounding box center [285, 90] width 462 height 147
click at [62, 49] on button "本月" at bounding box center [68, 48] width 17 height 10
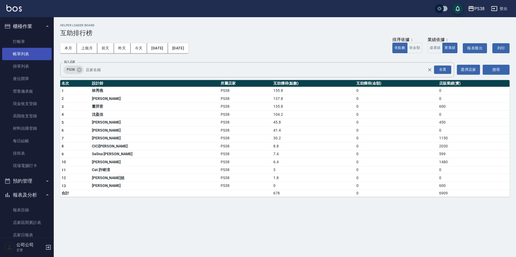
click at [35, 48] on link "帳單列表" at bounding box center [26, 54] width 49 height 12
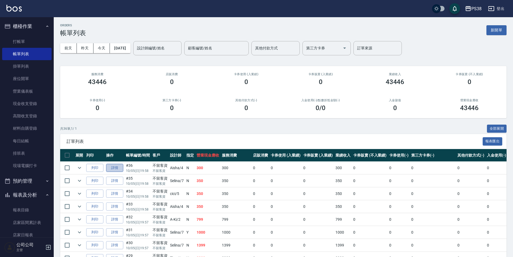
click at [117, 167] on link "詳情" at bounding box center [114, 168] width 17 height 8
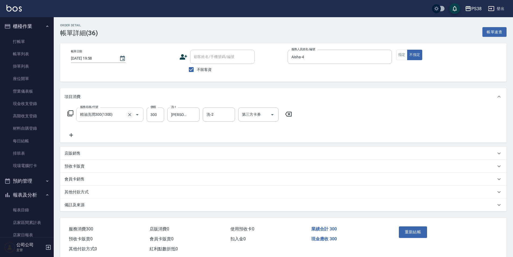
click at [129, 116] on icon "Clear" at bounding box center [129, 114] width 5 height 5
click at [166, 142] on div "服務名稱/代號 海鹽399(ss399) 服務名稱/代號 價格 399 價格 洗-1 Yuki-6 洗-1 洗-2 洗-2 第三方卡券 第三方卡券" at bounding box center [283, 123] width 447 height 37
click at [411, 238] on div "重新結帳" at bounding box center [421, 235] width 49 height 23
click at [411, 238] on button "重新結帳" at bounding box center [413, 232] width 28 height 11
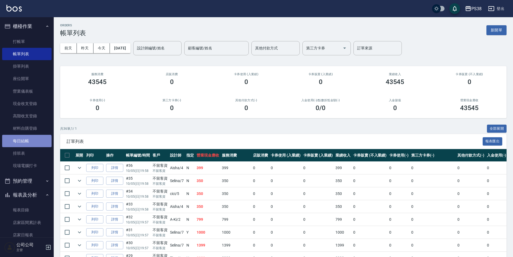
click at [26, 143] on link "每日結帳" at bounding box center [26, 141] width 49 height 12
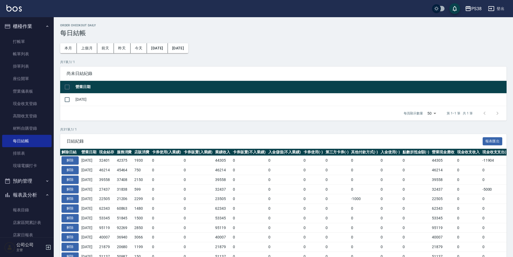
click at [67, 89] on input "checkbox" at bounding box center [67, 86] width 11 height 11
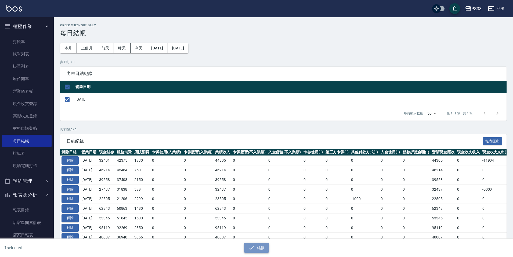
click at [262, 246] on button "結帳" at bounding box center [256, 248] width 25 height 10
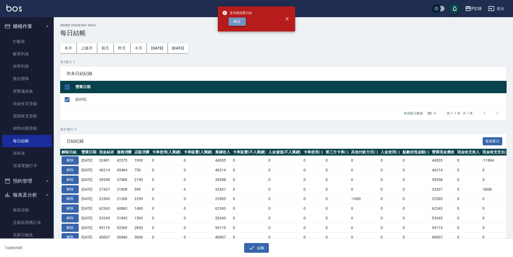
click at [233, 20] on button "確定" at bounding box center [237, 21] width 17 height 8
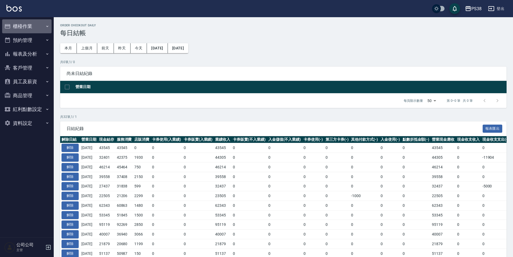
click at [27, 28] on button "櫃檯作業" at bounding box center [26, 26] width 49 height 14
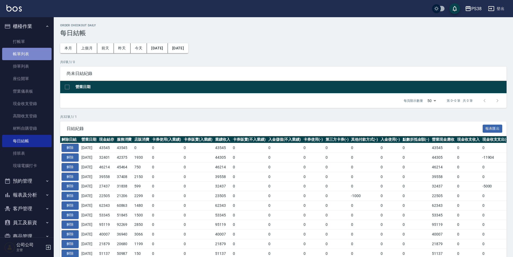
click at [49, 55] on link "帳單列表" at bounding box center [26, 54] width 49 height 12
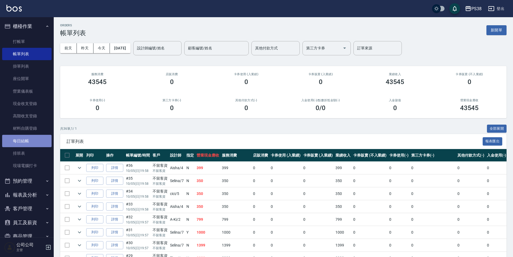
click at [30, 139] on link "每日結帳" at bounding box center [26, 141] width 49 height 12
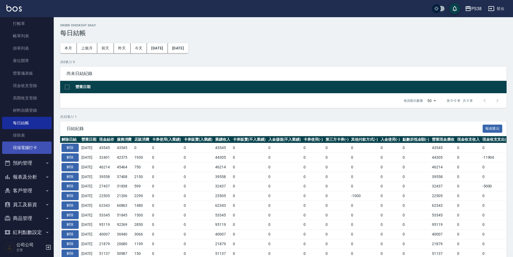
scroll to position [40, 0]
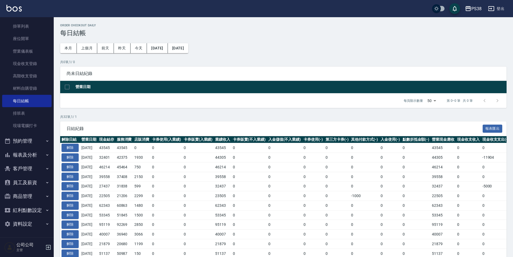
click at [19, 157] on button "報表及分析" at bounding box center [26, 155] width 49 height 14
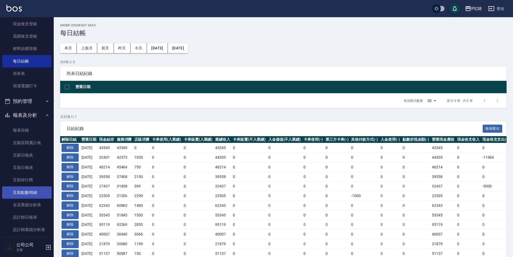
scroll to position [94, 0]
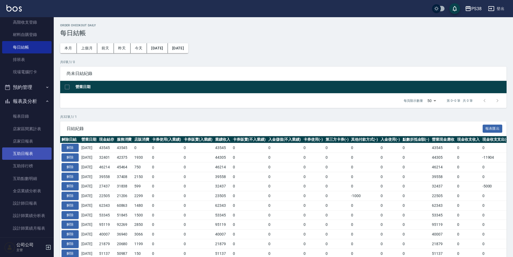
click at [34, 153] on link "互助日報表" at bounding box center [26, 154] width 49 height 12
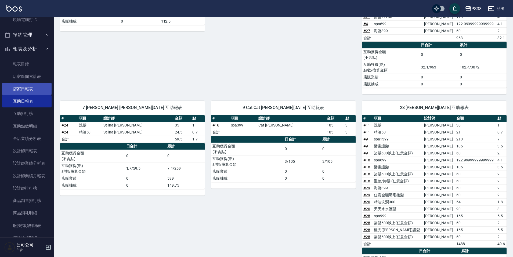
scroll to position [148, 0]
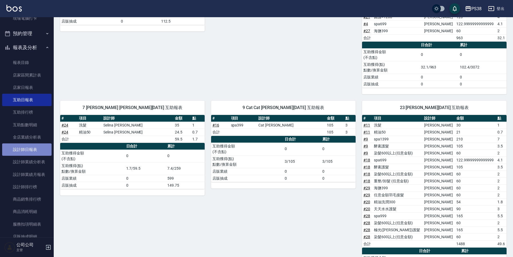
click at [29, 148] on link "設計師日報表" at bounding box center [26, 150] width 49 height 12
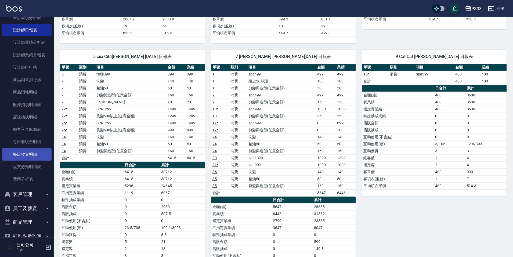
scroll to position [239, 0]
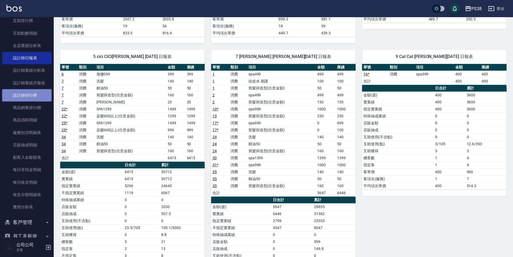
click at [31, 96] on link "設計師排行榜" at bounding box center [26, 95] width 49 height 12
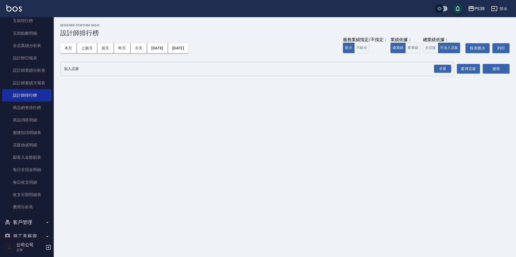
click at [433, 69] on button "全選" at bounding box center [442, 69] width 19 height 10
click at [503, 70] on button "搜尋" at bounding box center [496, 69] width 27 height 10
click at [436, 70] on div "全選" at bounding box center [442, 69] width 17 height 8
click at [488, 71] on button "搜尋" at bounding box center [496, 69] width 27 height 10
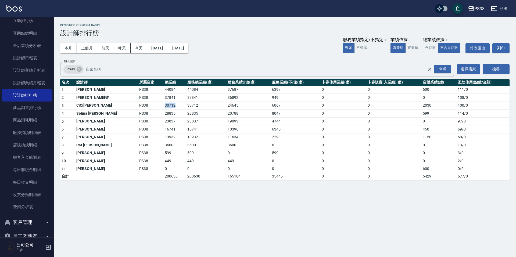
drag, startPoint x: 155, startPoint y: 106, endPoint x: 142, endPoint y: 105, distance: 12.6
click at [163, 105] on td "30712" at bounding box center [174, 106] width 23 height 8
click at [141, 106] on td "PS38" at bounding box center [151, 106] width 26 height 8
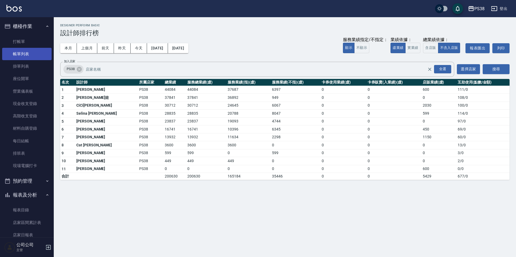
click at [37, 53] on link "帳單列表" at bounding box center [26, 54] width 49 height 12
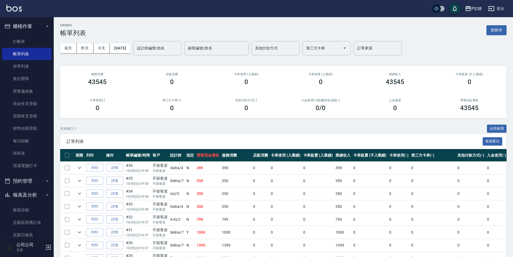
click at [213, 202] on td "350" at bounding box center [207, 206] width 25 height 13
click at [211, 197] on td "350" at bounding box center [207, 194] width 25 height 13
click at [205, 179] on td "350" at bounding box center [207, 181] width 25 height 13
click at [207, 172] on td "399" at bounding box center [207, 168] width 25 height 13
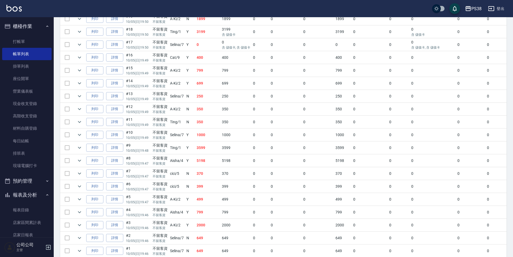
scroll to position [394, 0]
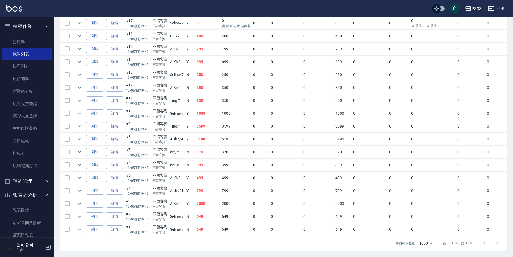
click at [211, 96] on td "350" at bounding box center [207, 100] width 25 height 13
click at [211, 94] on td "350" at bounding box center [207, 100] width 25 height 13
click at [195, 74] on td "N" at bounding box center [190, 75] width 10 height 13
click at [202, 63] on td "699" at bounding box center [207, 62] width 25 height 13
click at [207, 47] on td "799" at bounding box center [207, 49] width 25 height 13
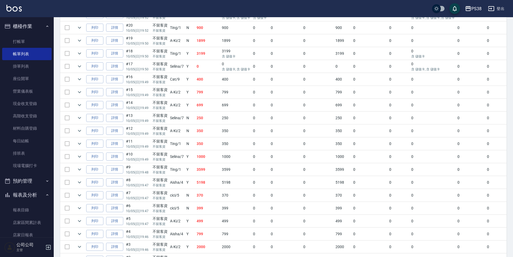
scroll to position [340, 0]
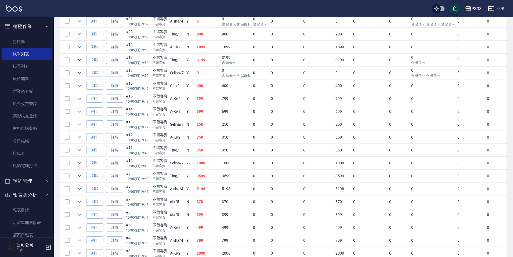
click at [206, 88] on td "400" at bounding box center [207, 86] width 25 height 13
click at [205, 73] on td "0" at bounding box center [207, 73] width 25 height 13
click at [205, 63] on td "3199" at bounding box center [207, 60] width 25 height 13
click at [208, 49] on td "1899" at bounding box center [207, 47] width 25 height 13
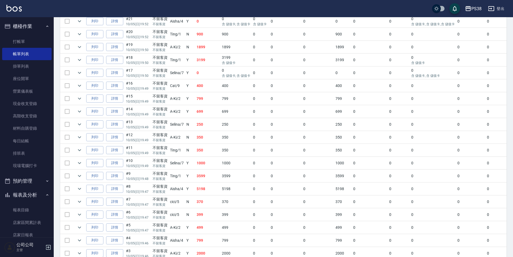
click at [209, 37] on td "900" at bounding box center [207, 34] width 25 height 13
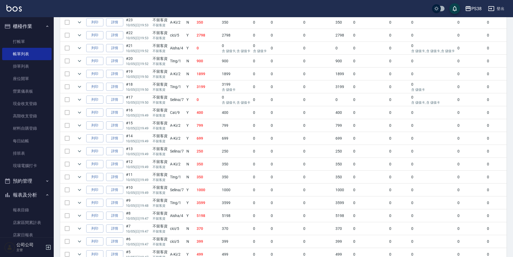
click at [207, 52] on td "0" at bounding box center [207, 48] width 25 height 13
click at [211, 35] on td "2798" at bounding box center [207, 35] width 25 height 13
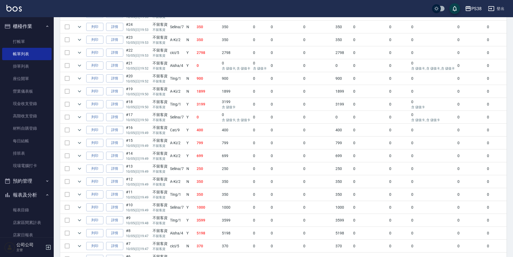
scroll to position [286, 0]
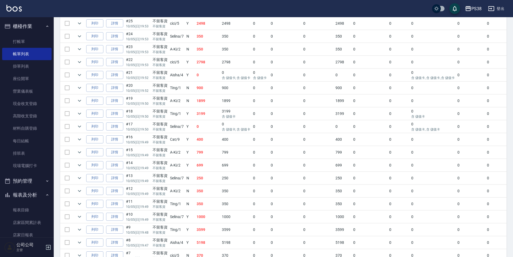
click at [210, 50] on td "350" at bounding box center [207, 49] width 25 height 13
click at [210, 43] on td at bounding box center [156, 43] width 192 height 0
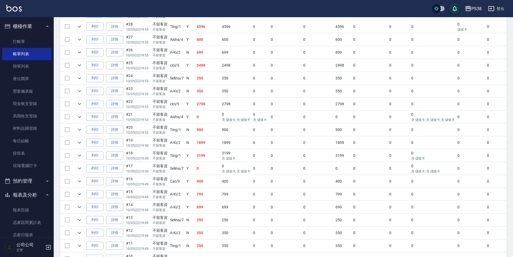
scroll to position [233, 0]
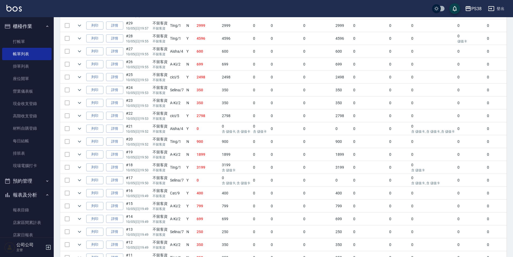
click at [205, 81] on td "2498" at bounding box center [207, 77] width 25 height 13
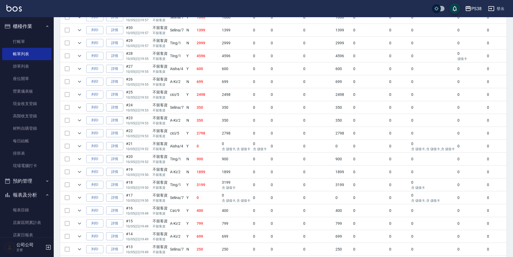
scroll to position [206, 0]
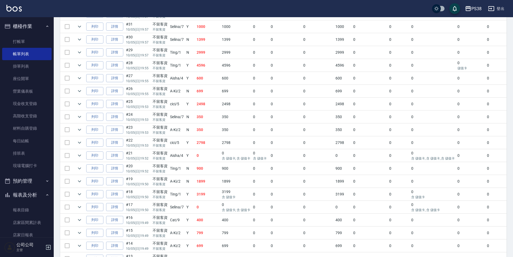
click at [206, 93] on td "699" at bounding box center [207, 91] width 25 height 13
click at [204, 76] on td "600" at bounding box center [207, 78] width 25 height 13
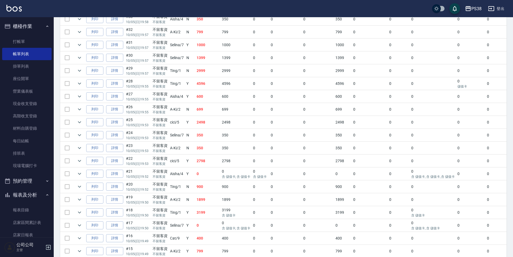
scroll to position [152, 0]
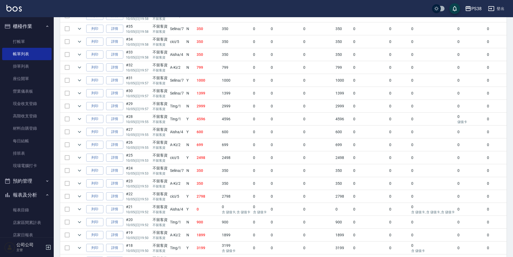
click at [217, 121] on td "4596" at bounding box center [207, 119] width 25 height 13
click at [209, 105] on td "2999" at bounding box center [207, 106] width 25 height 13
click at [206, 93] on td "1399" at bounding box center [207, 93] width 25 height 13
click at [205, 81] on td "1000" at bounding box center [207, 80] width 25 height 13
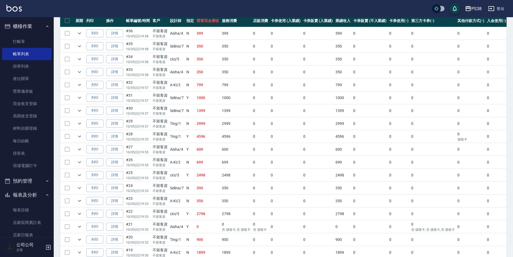
scroll to position [125, 0]
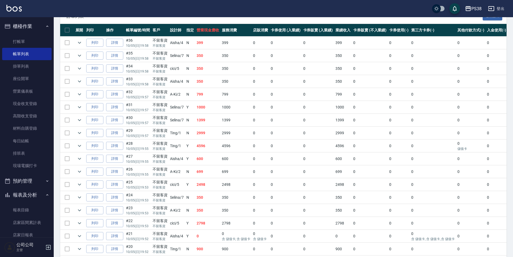
click at [210, 93] on td "799" at bounding box center [207, 94] width 25 height 13
click at [208, 85] on td "350" at bounding box center [207, 81] width 25 height 13
click at [207, 70] on td "350" at bounding box center [207, 68] width 25 height 13
click at [205, 51] on td "350" at bounding box center [207, 55] width 25 height 13
click at [206, 48] on td "399" at bounding box center [207, 43] width 25 height 13
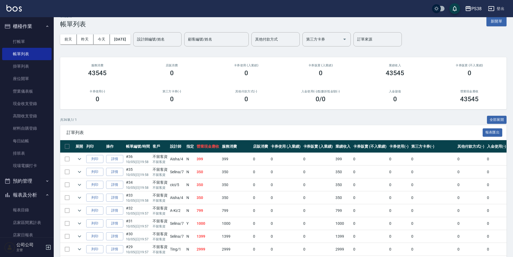
scroll to position [0, 0]
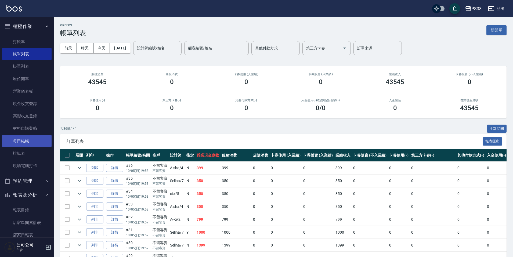
click at [23, 137] on link "每日結帳" at bounding box center [26, 141] width 49 height 12
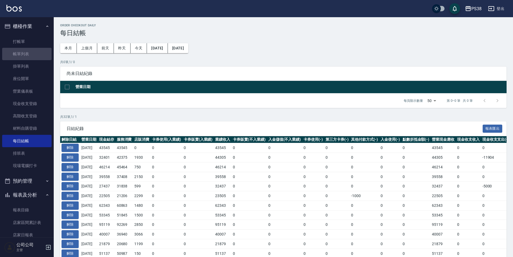
drag, startPoint x: 27, startPoint y: 50, endPoint x: 81, endPoint y: 84, distance: 64.6
click at [27, 51] on link "帳單列表" at bounding box center [26, 54] width 49 height 12
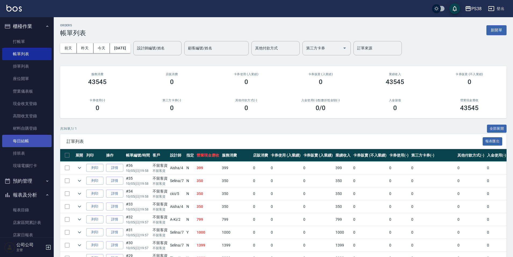
click at [34, 143] on link "每日結帳" at bounding box center [26, 141] width 49 height 12
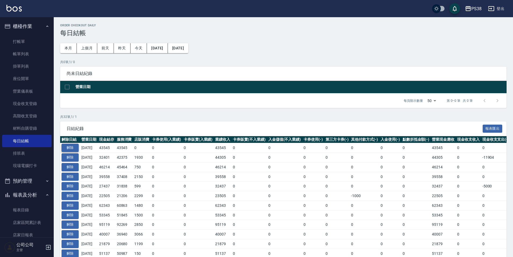
click at [68, 148] on button "解除" at bounding box center [70, 148] width 17 height 8
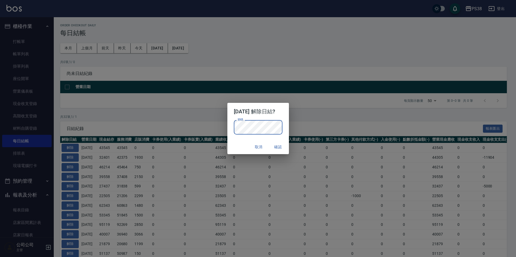
click at [284, 144] on button "確認" at bounding box center [278, 147] width 17 height 10
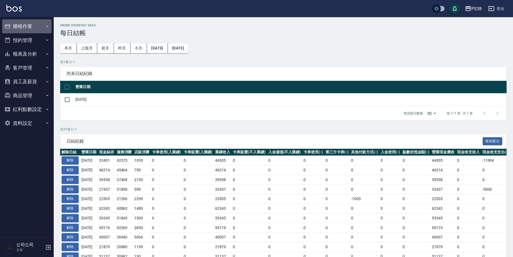
click at [26, 23] on button "櫃檯作業" at bounding box center [26, 26] width 49 height 14
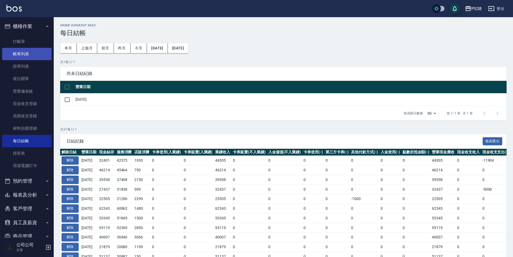
click at [42, 51] on link "帳單列表" at bounding box center [26, 54] width 49 height 12
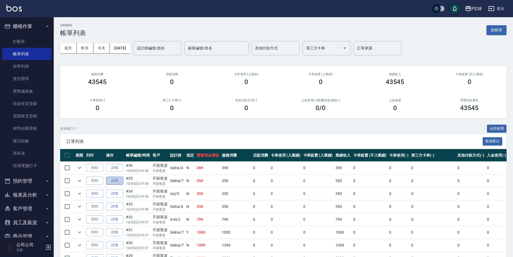
click at [120, 182] on link "詳情" at bounding box center [114, 181] width 17 height 8
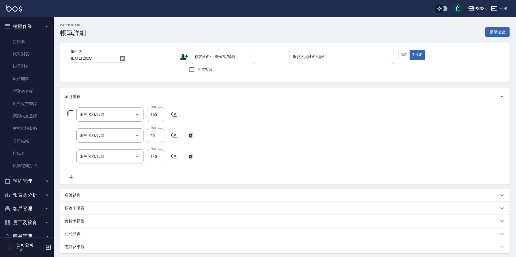
type input "[DATE] 19:58"
checkbox input "true"
type input "Selina-7"
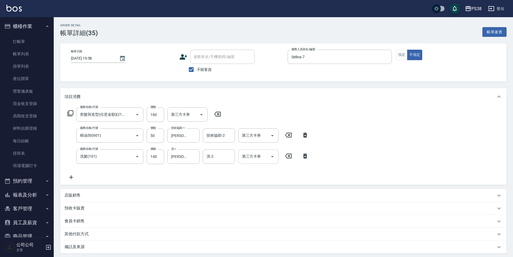
type input "剪髮與造型(任意金額)(2100)"
type input "精油50(601)"
type input "洗髮(101)"
click at [307, 157] on icon at bounding box center [305, 156] width 4 height 5
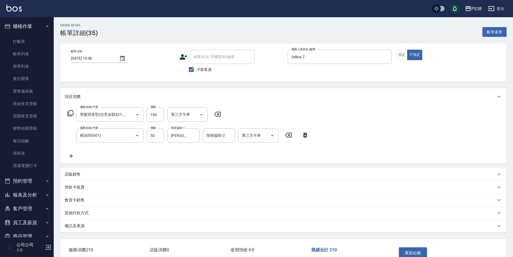
click at [305, 135] on icon at bounding box center [305, 135] width 13 height 6
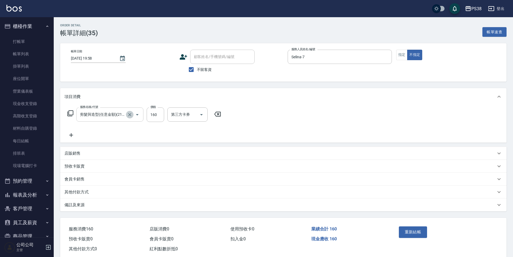
click at [131, 115] on icon "Clear" at bounding box center [129, 114] width 5 height 5
type input "spa699(0699)"
type input "[PERSON_NAME]-55"
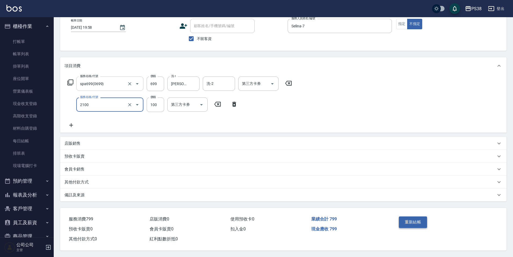
scroll to position [33, 0]
type input "剪髮與造型(任意金額)(2100)"
click at [402, 217] on button "重新結帳" at bounding box center [413, 222] width 28 height 11
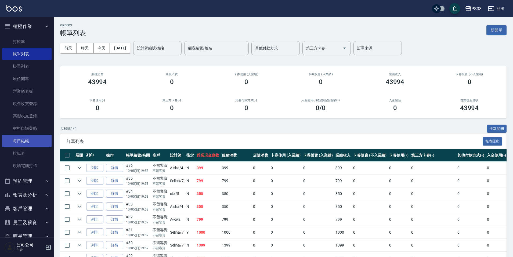
click at [39, 139] on link "每日結帳" at bounding box center [26, 141] width 49 height 12
